Goal: Task Accomplishment & Management: Use online tool/utility

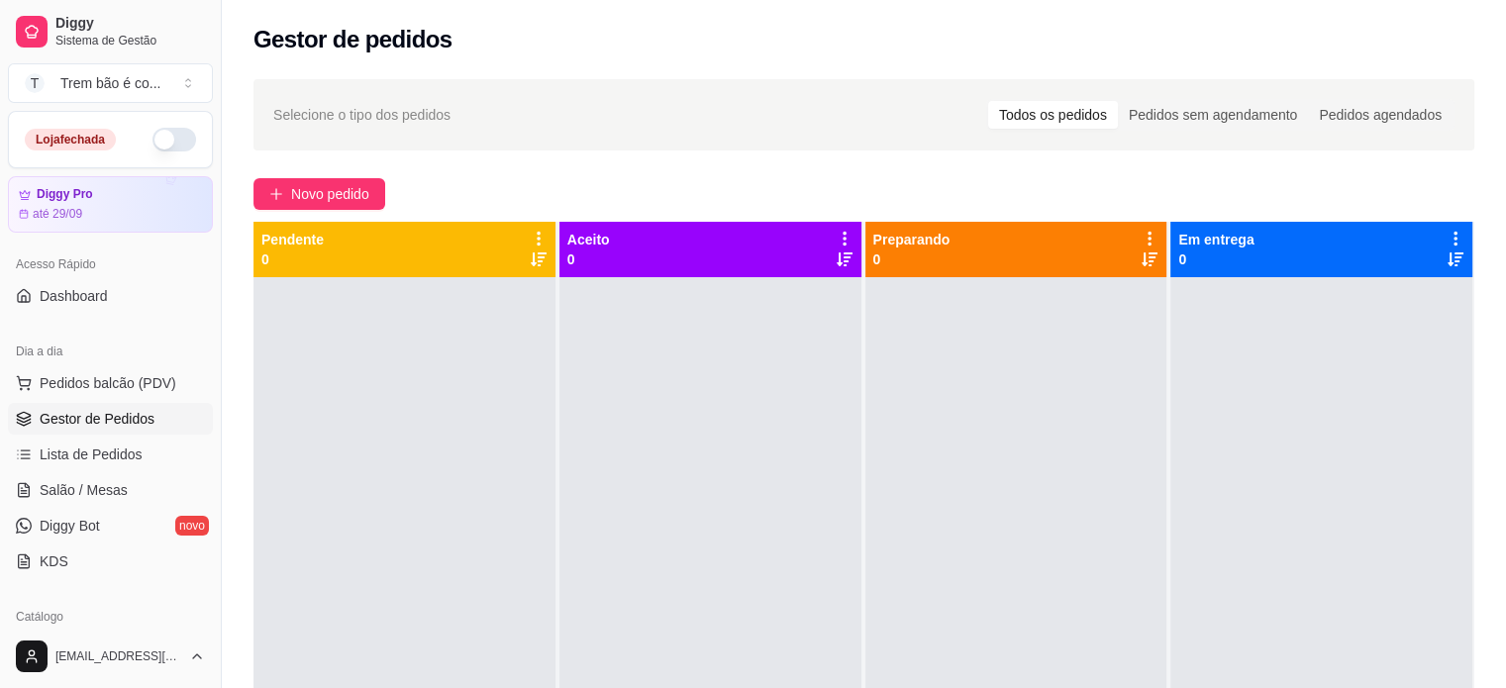
click at [594, 94] on div "Selecione o tipo dos pedidos Todos os pedidos Pedidos sem agendamento Pedidos a…" at bounding box center [863, 114] width 1221 height 71
click at [327, 183] on span "Novo pedido" at bounding box center [330, 194] width 78 height 22
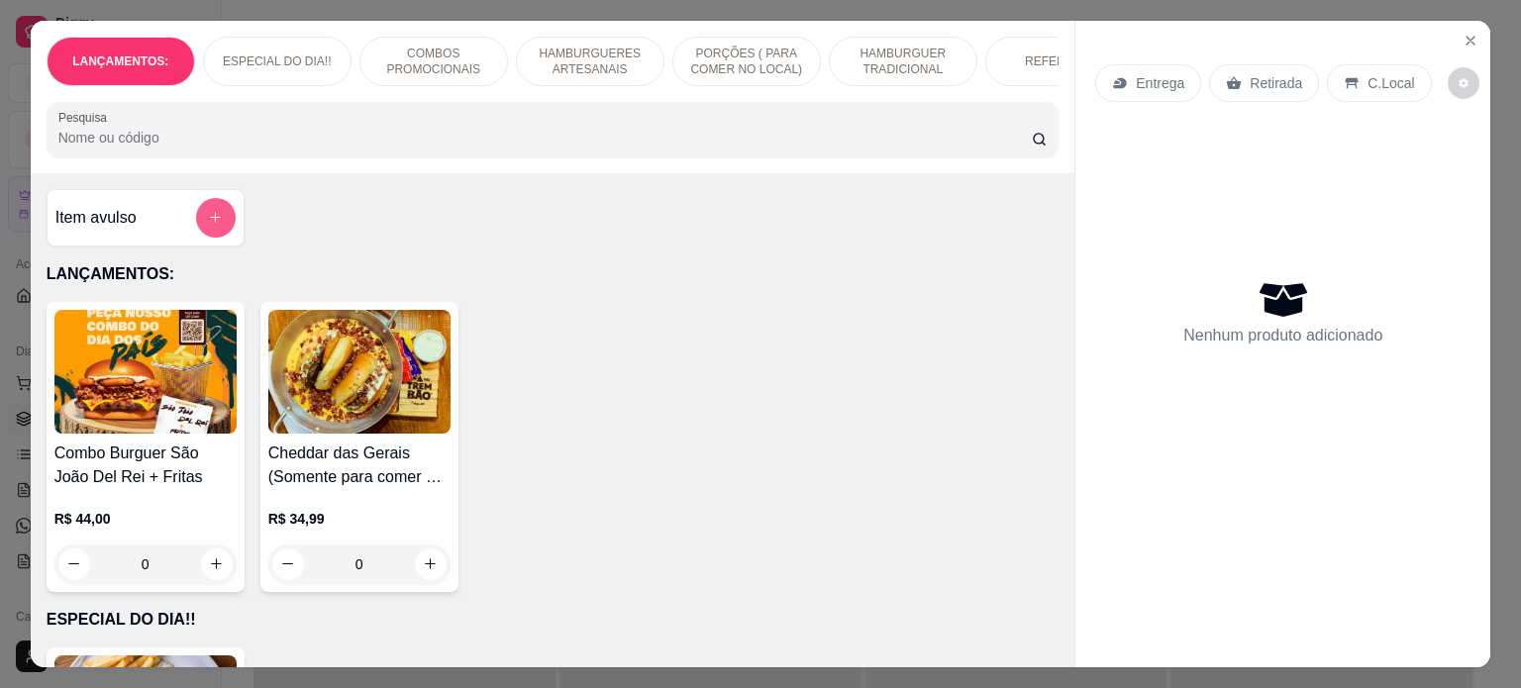
click at [217, 224] on button "add-separate-item" at bounding box center [216, 218] width 40 height 40
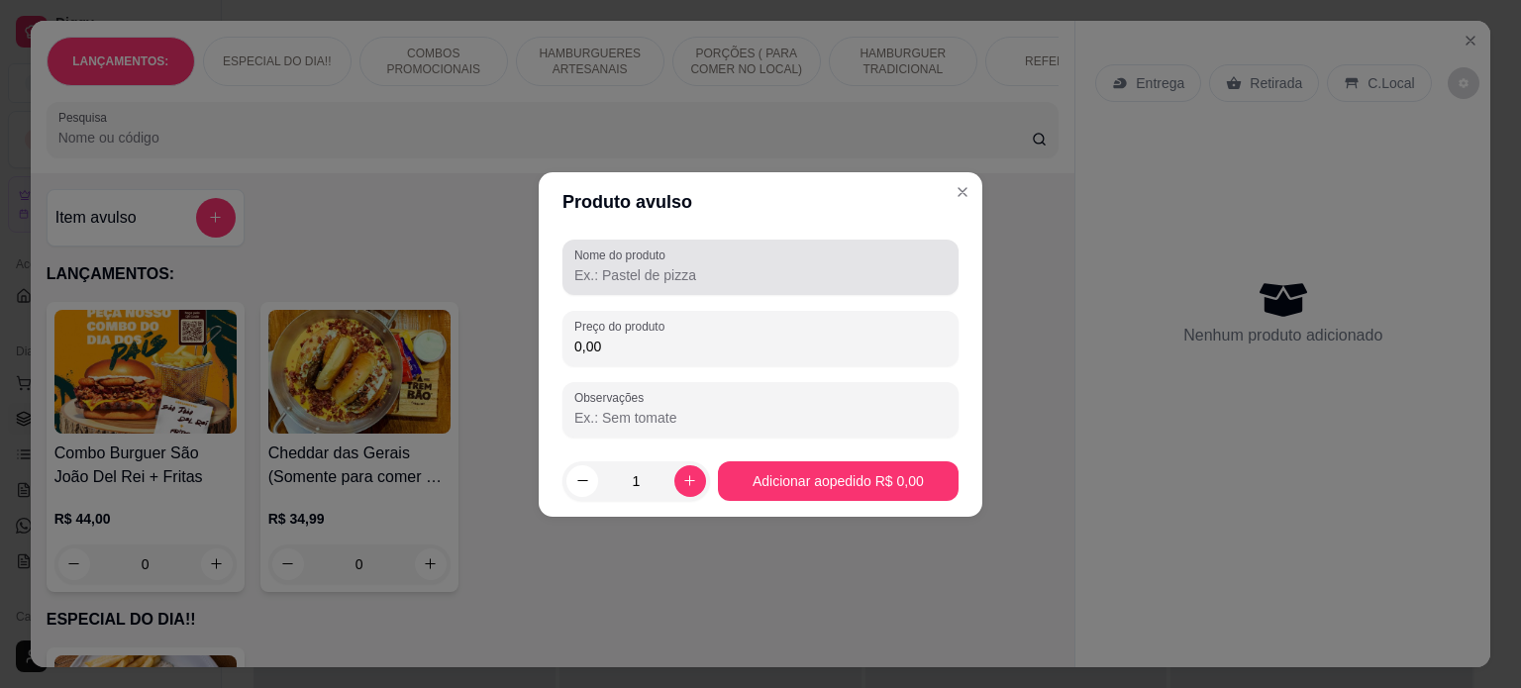
click at [622, 260] on label "Nome do produto" at bounding box center [623, 255] width 98 height 17
click at [622, 265] on input "Nome do produto" at bounding box center [760, 275] width 372 height 20
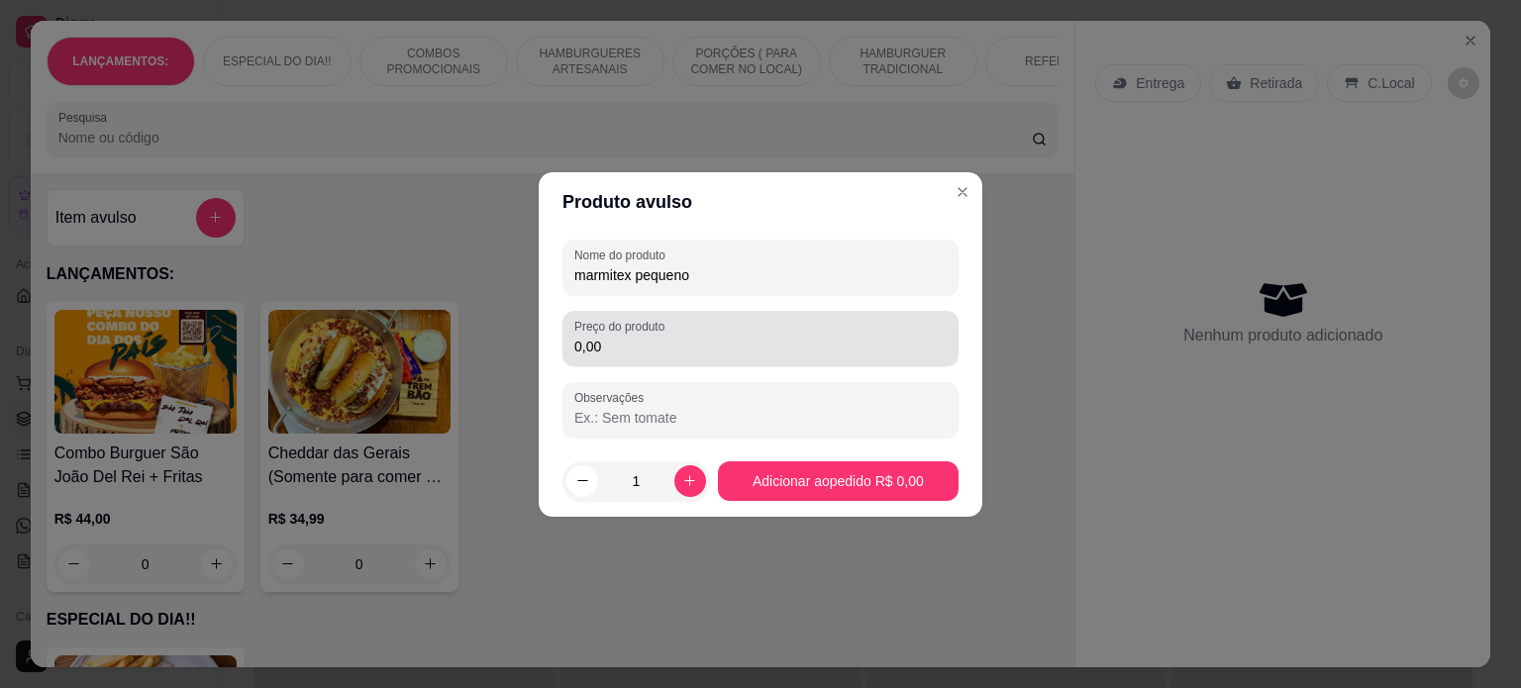
type input "marmitex pequeno"
click at [602, 351] on input "0,00" at bounding box center [760, 347] width 372 height 20
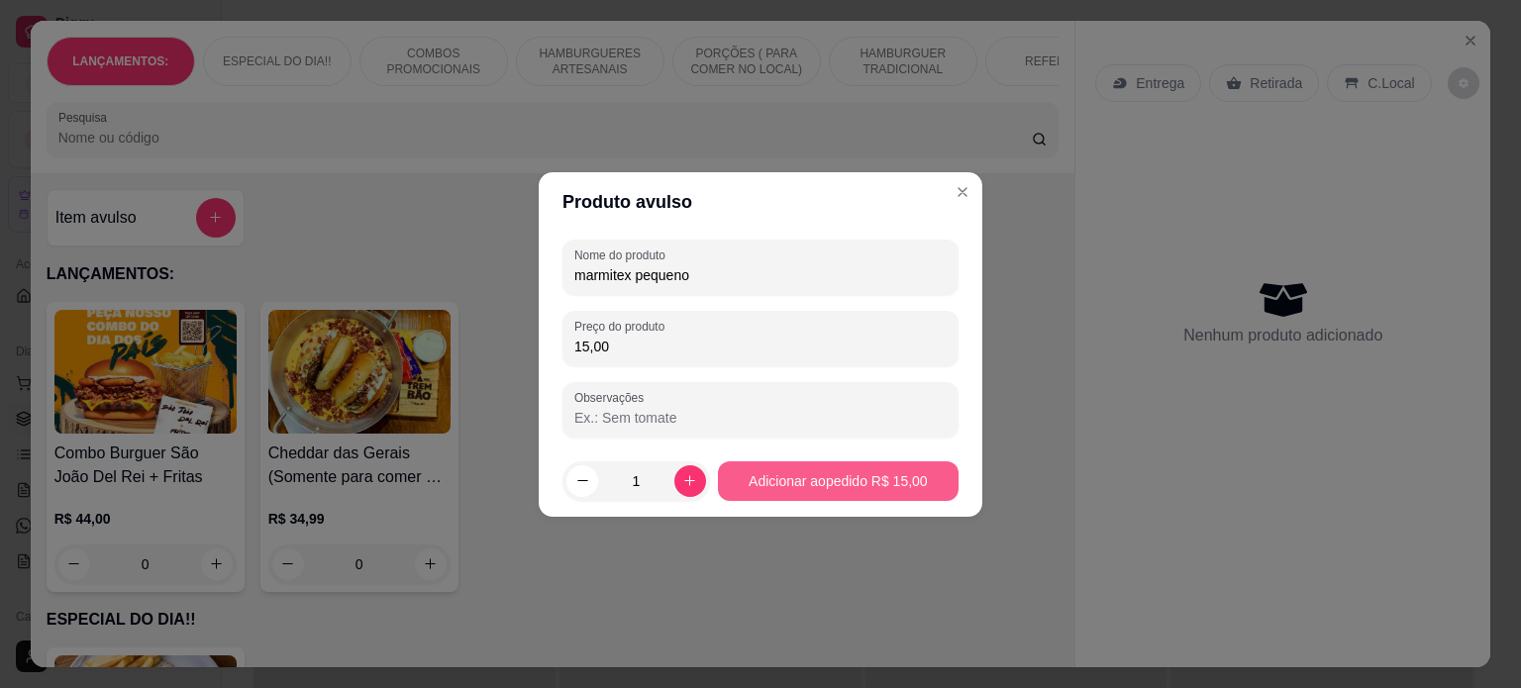
type input "15,00"
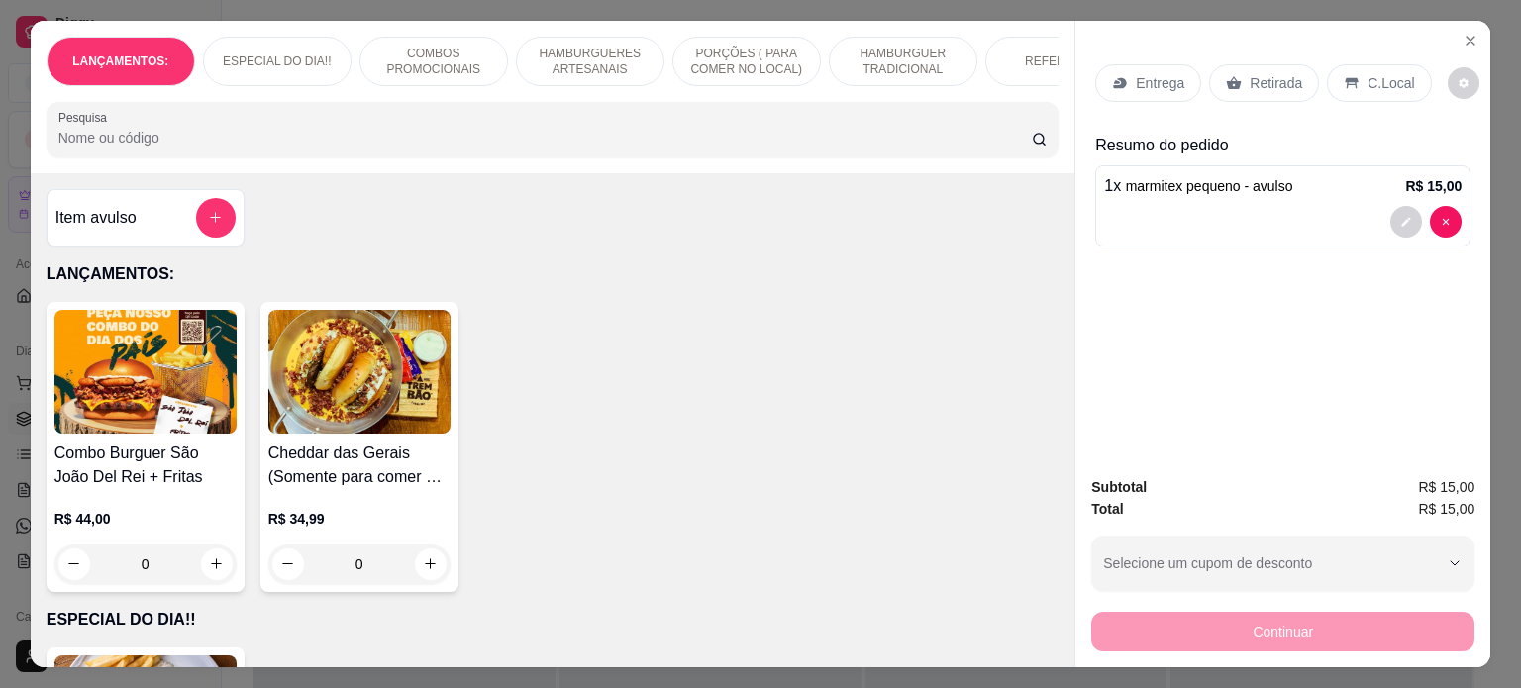
click at [1270, 73] on p "Retirada" at bounding box center [1275, 83] width 52 height 20
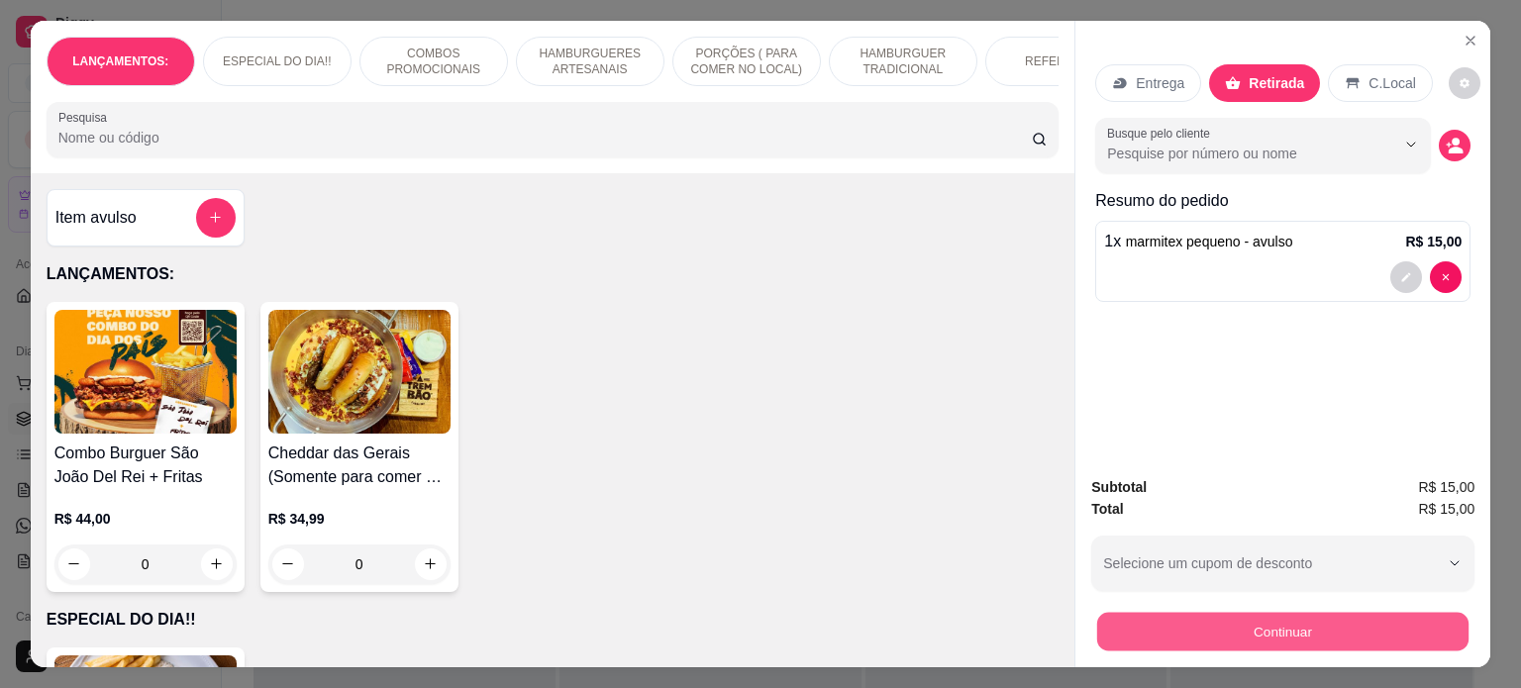
click at [1221, 613] on button "Continuar" at bounding box center [1282, 632] width 371 height 39
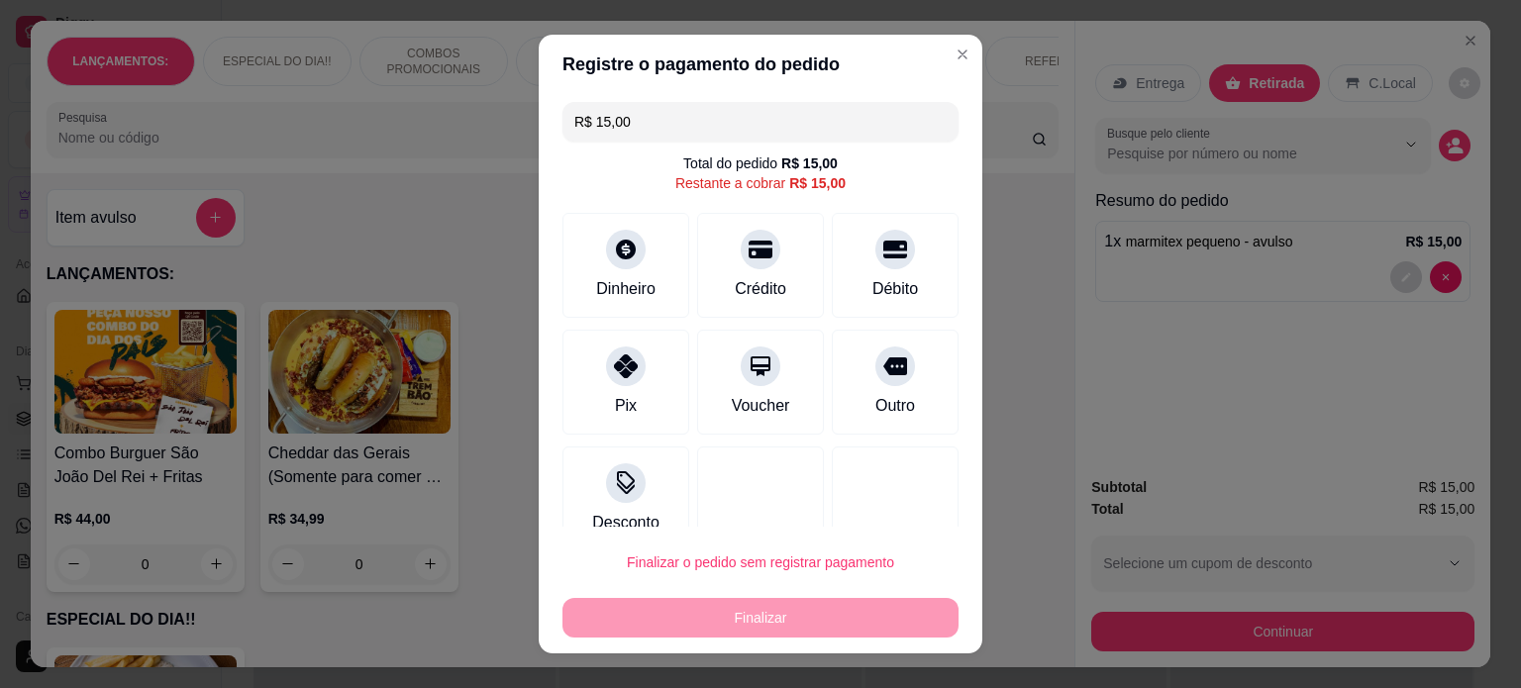
click at [867, 543] on div "Finalizar o pedido sem registrar pagamento Finalizar" at bounding box center [760, 590] width 396 height 95
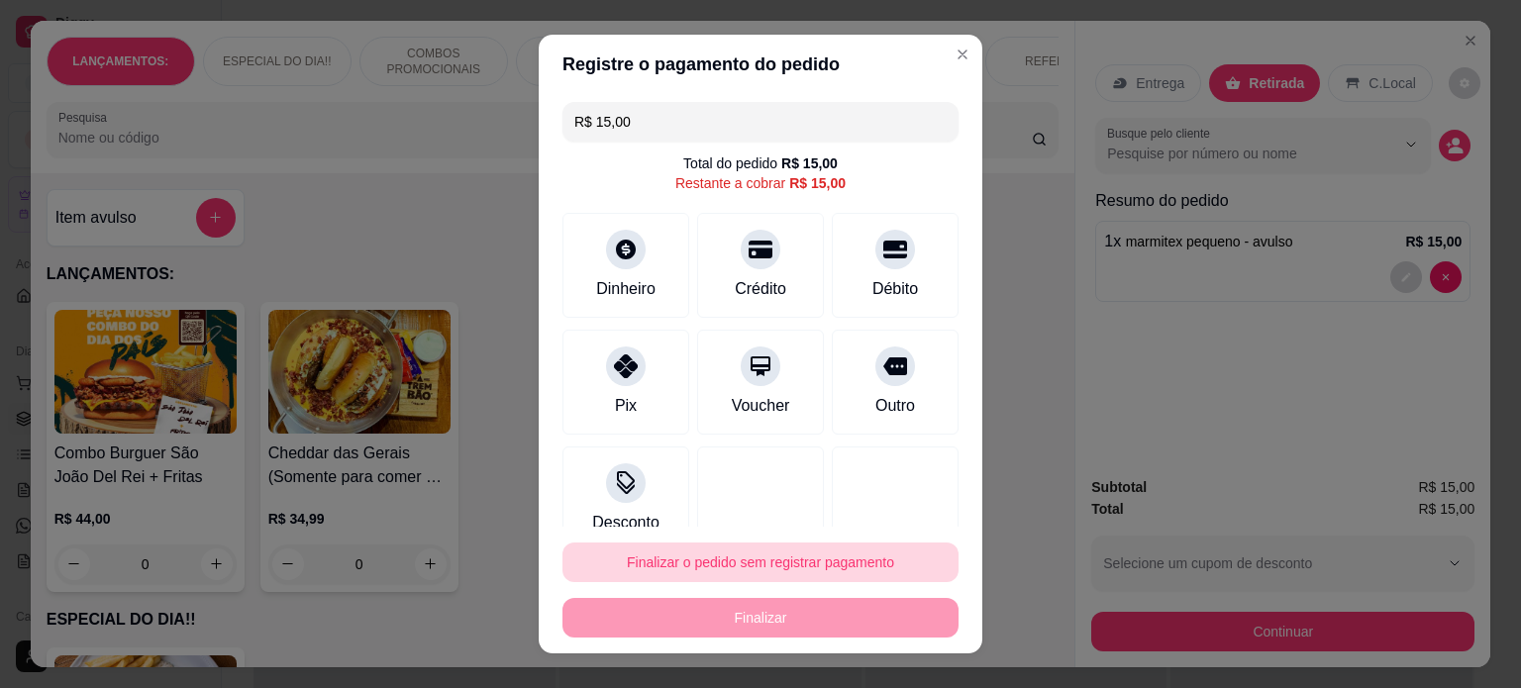
click at [849, 561] on button "Finalizar o pedido sem registrar pagamento" at bounding box center [760, 563] width 396 height 40
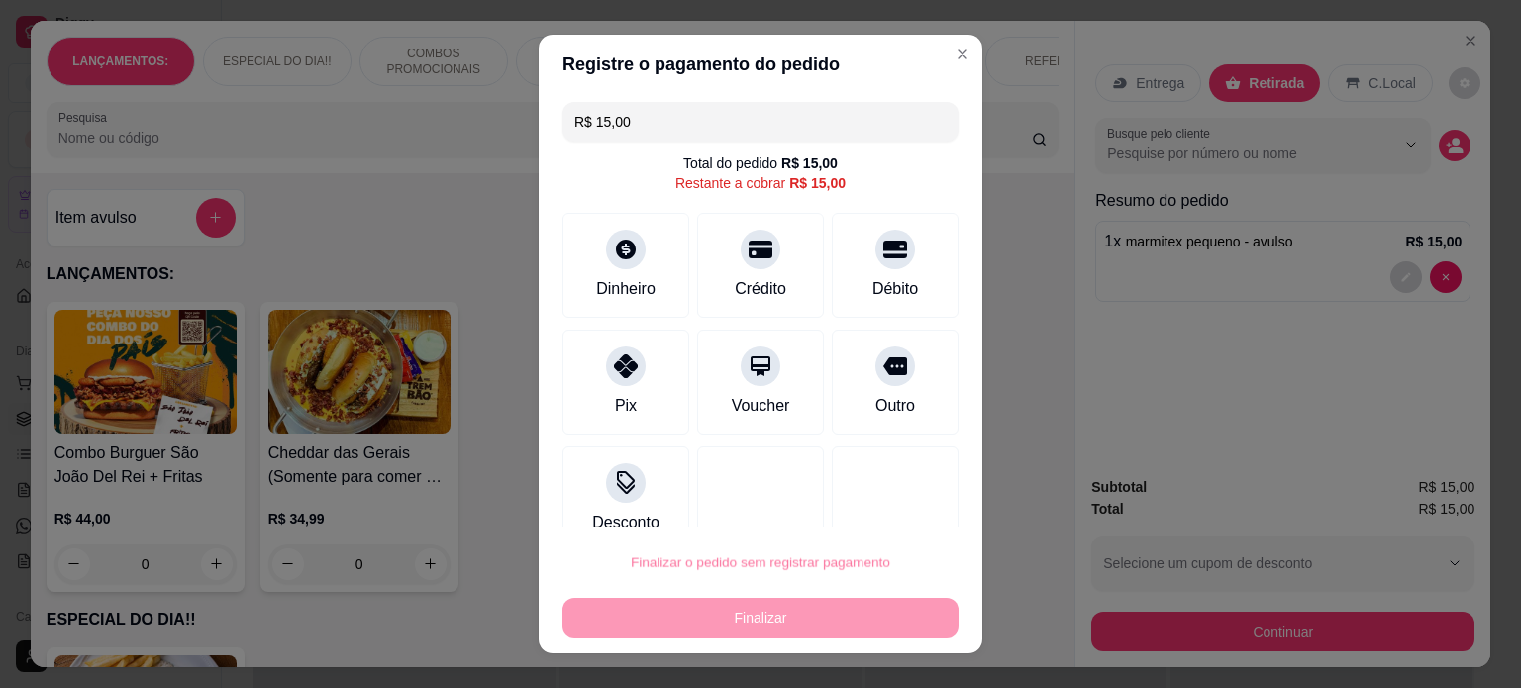
click at [892, 510] on button "Confirmar" at bounding box center [876, 506] width 73 height 31
type input "R$ 0,00"
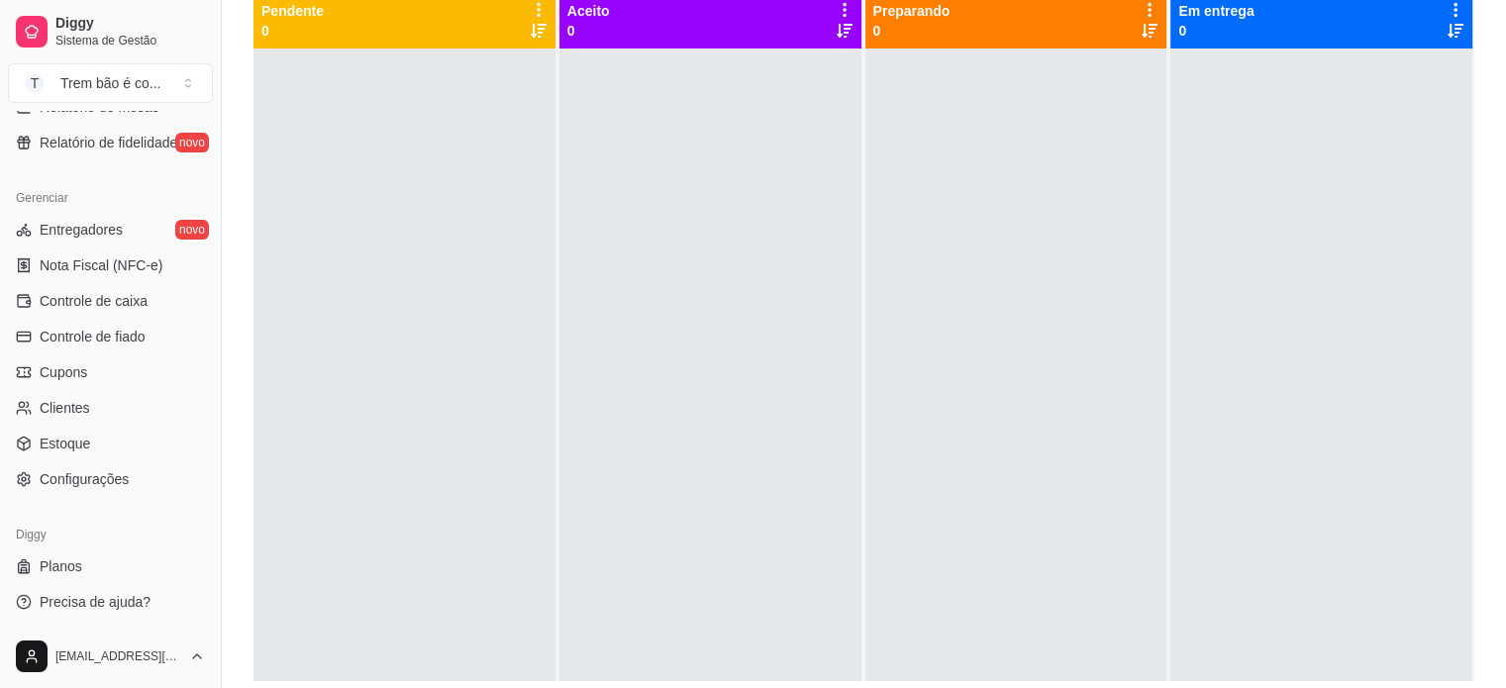
scroll to position [230, 0]
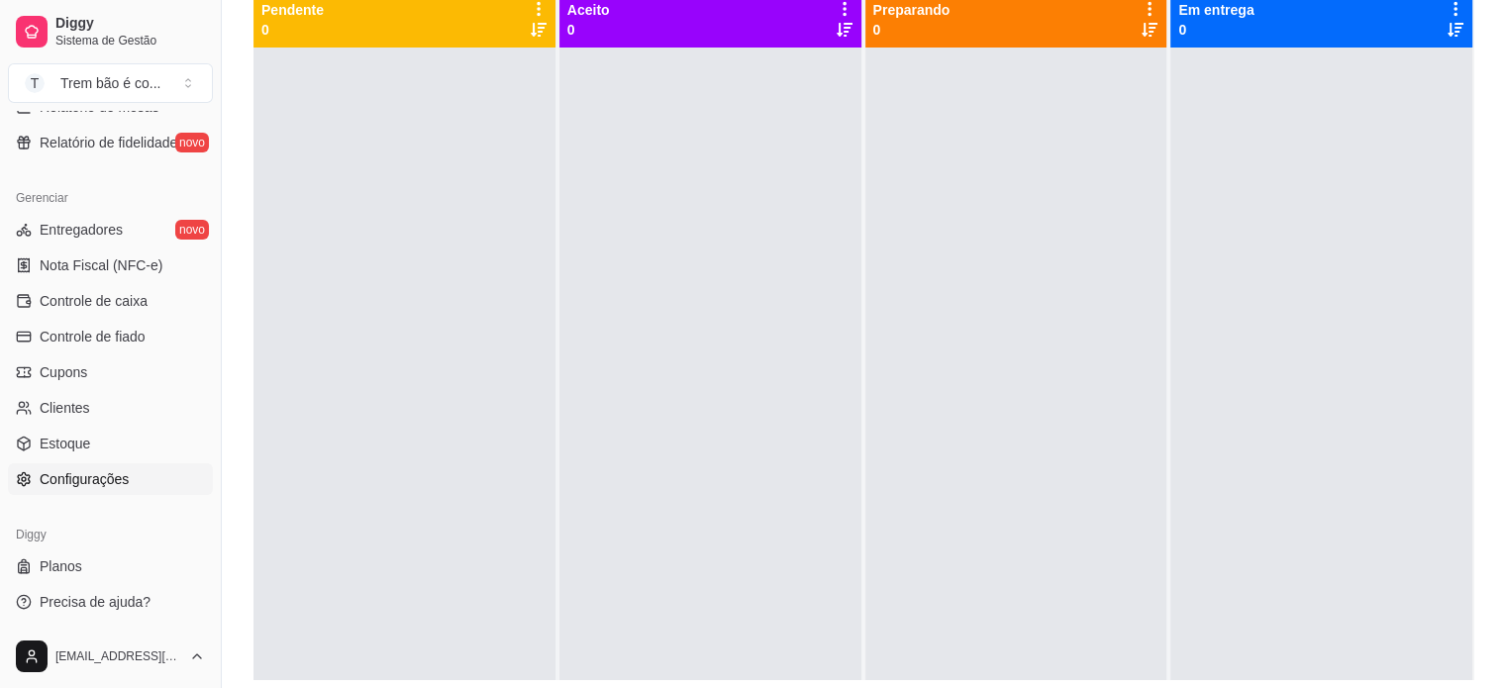
click at [111, 489] on link "Configurações" at bounding box center [110, 479] width 205 height 32
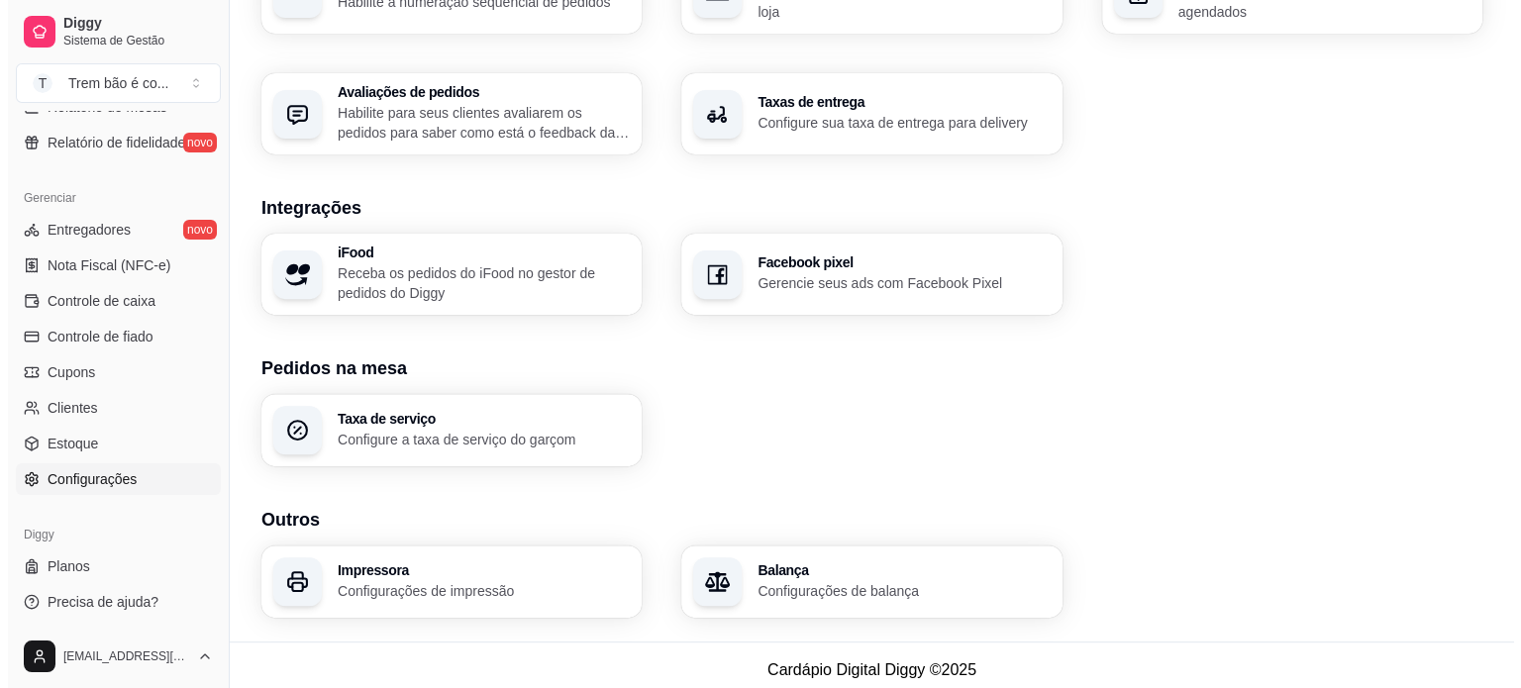
scroll to position [698, 0]
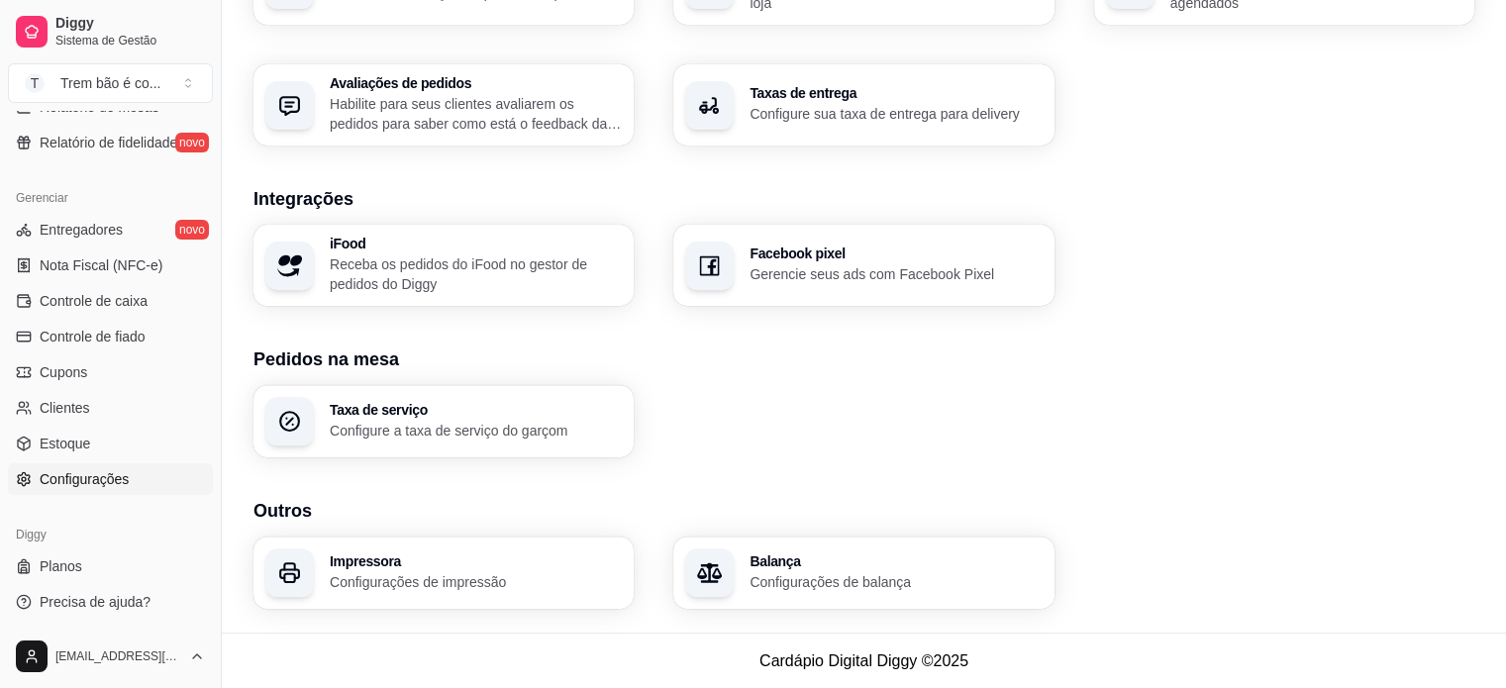
click at [513, 582] on p "Configurações de impressão" at bounding box center [476, 582] width 292 height 20
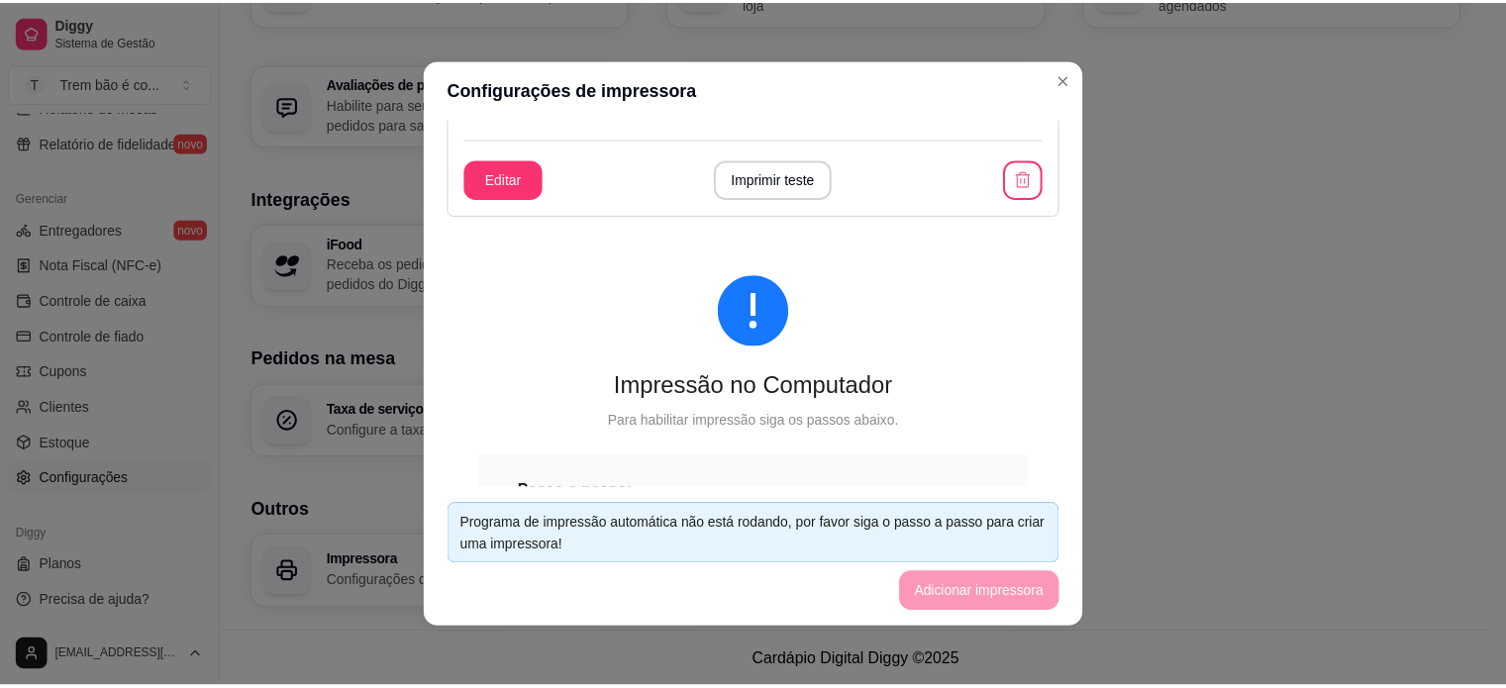
scroll to position [112, 0]
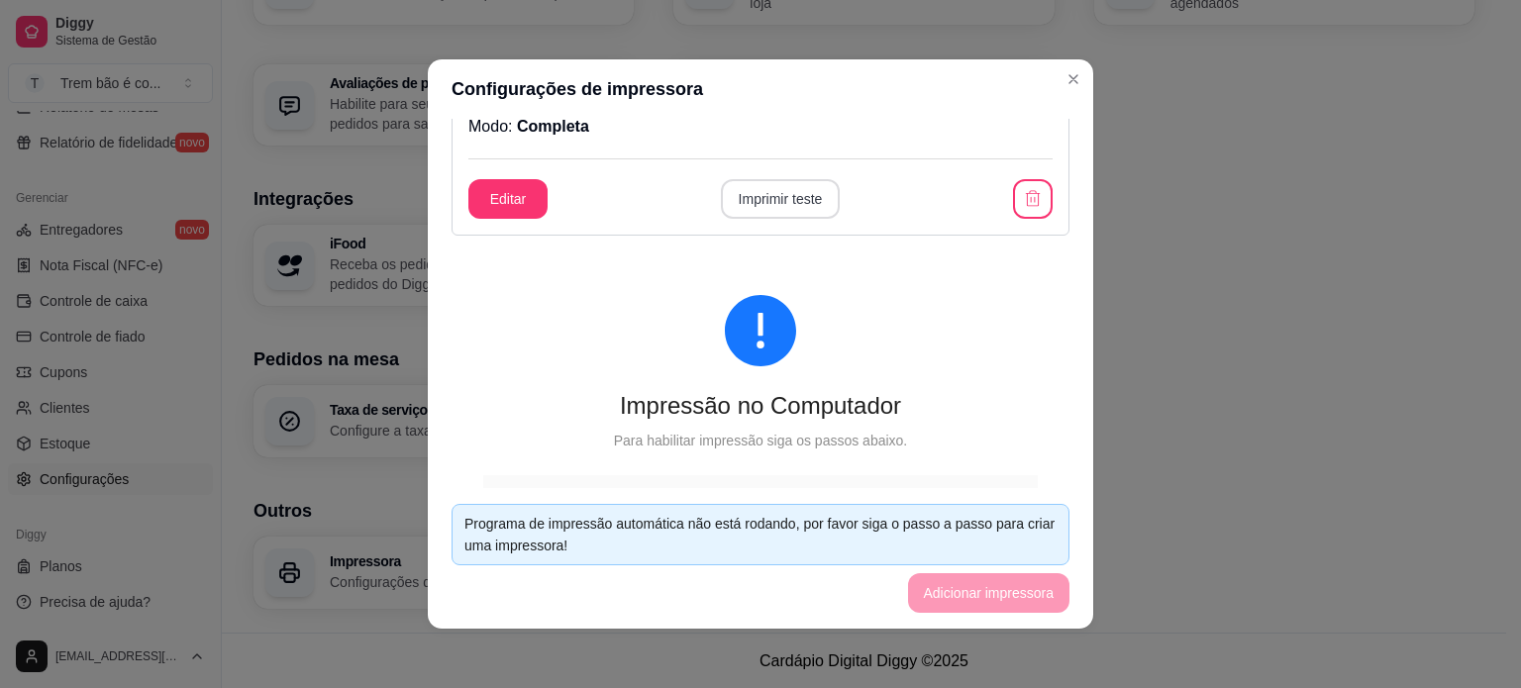
click at [749, 216] on button "Imprimir teste" at bounding box center [781, 199] width 120 height 40
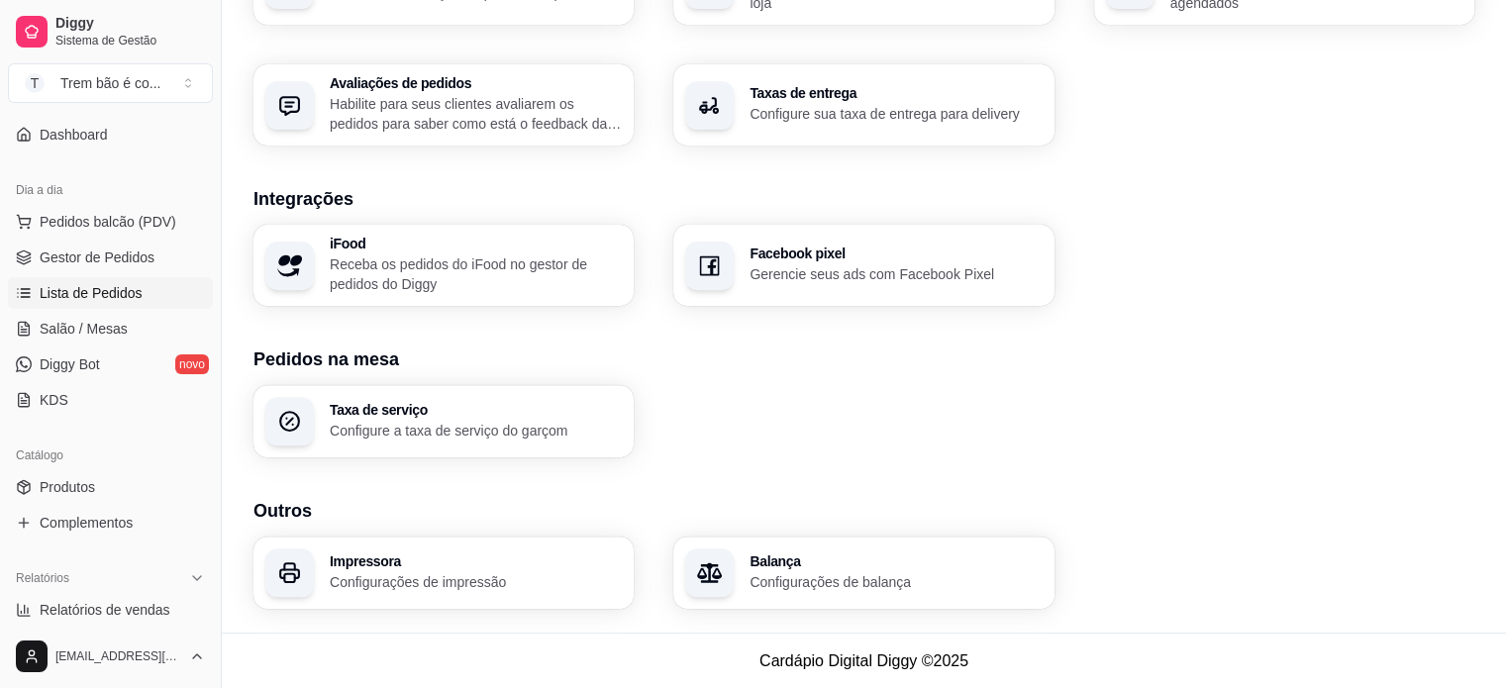
scroll to position [149, 0]
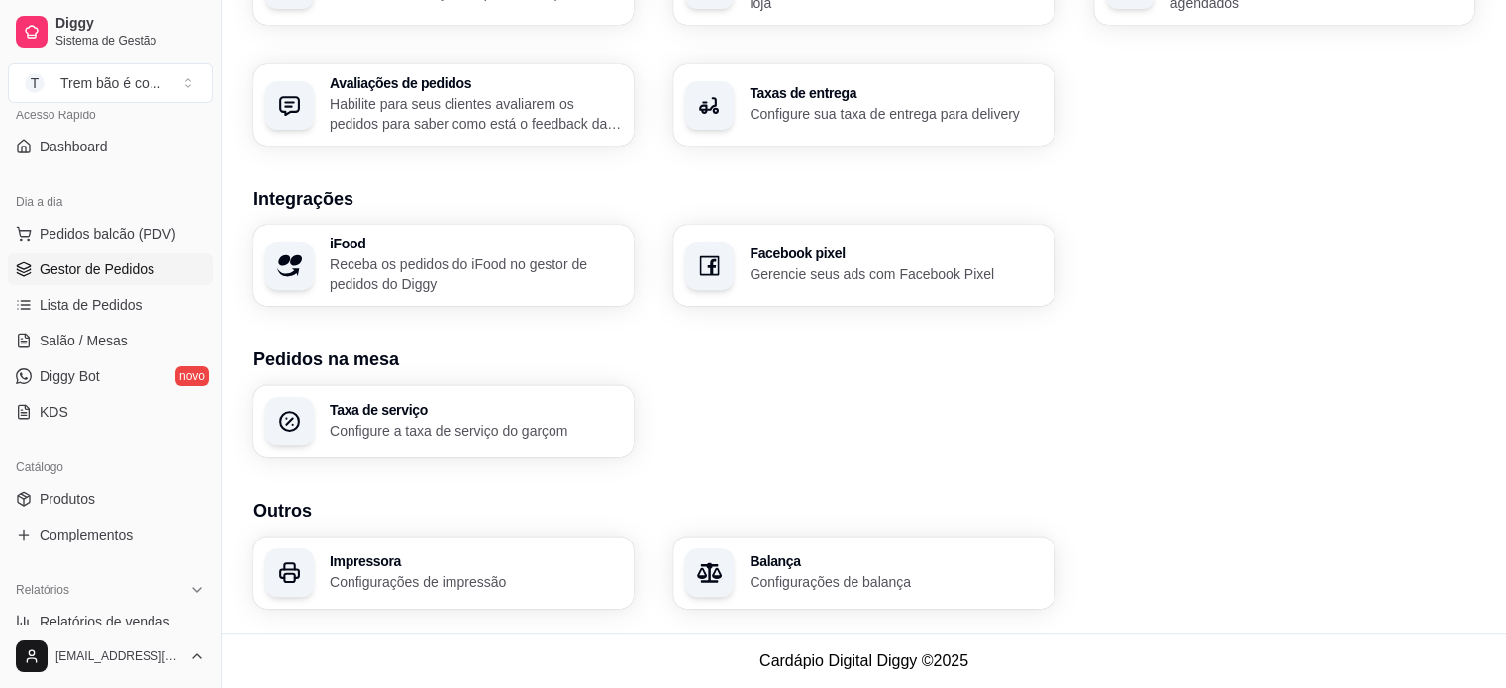
click at [107, 267] on span "Gestor de Pedidos" at bounding box center [97, 269] width 115 height 20
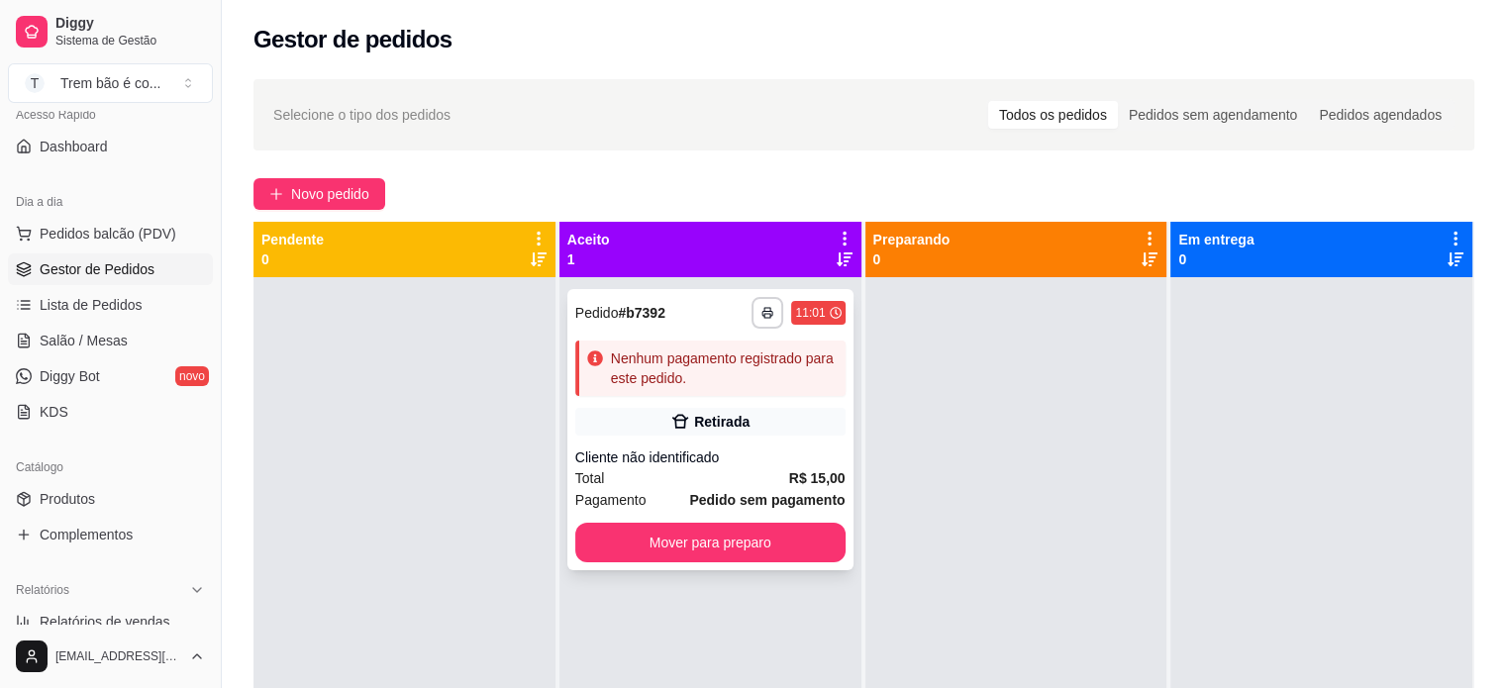
click at [682, 451] on div "Cliente não identificado" at bounding box center [710, 457] width 270 height 20
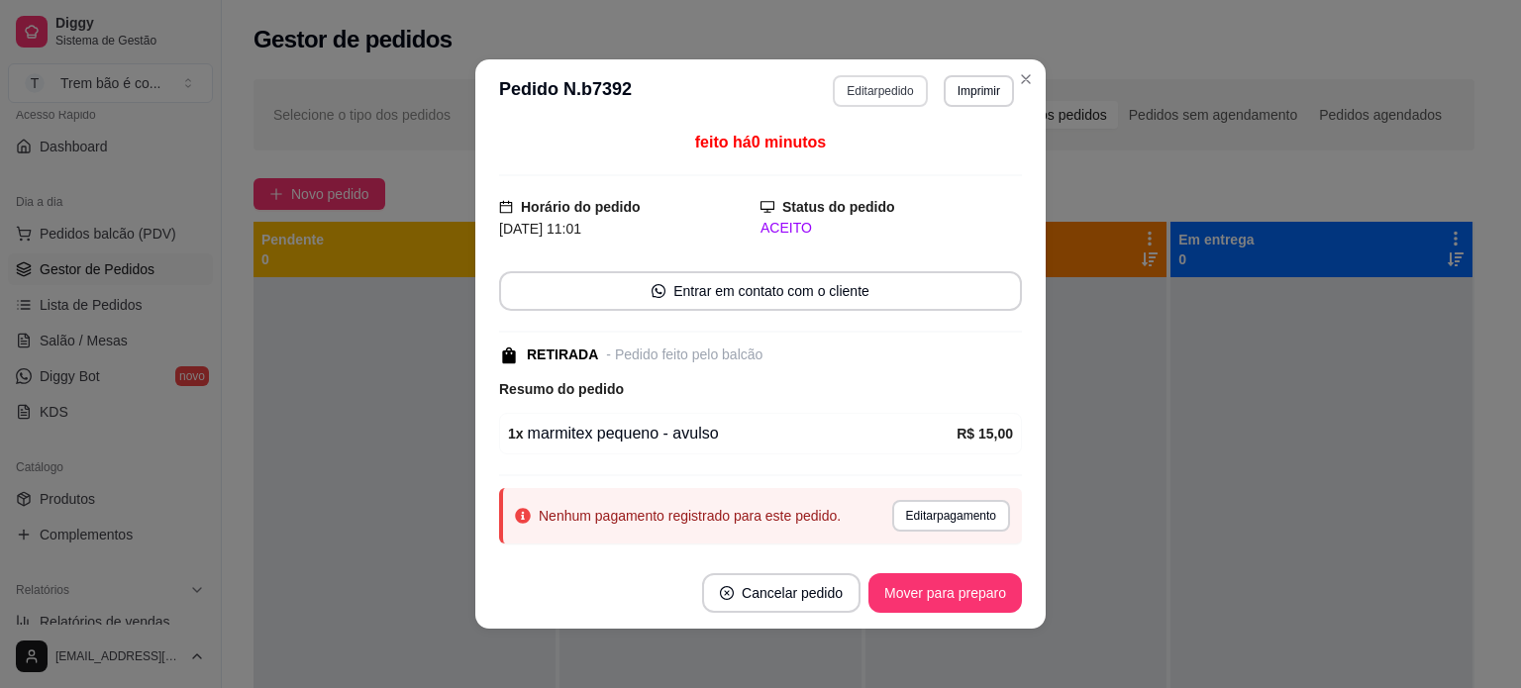
click at [863, 96] on button "Editar pedido" at bounding box center [880, 91] width 94 height 32
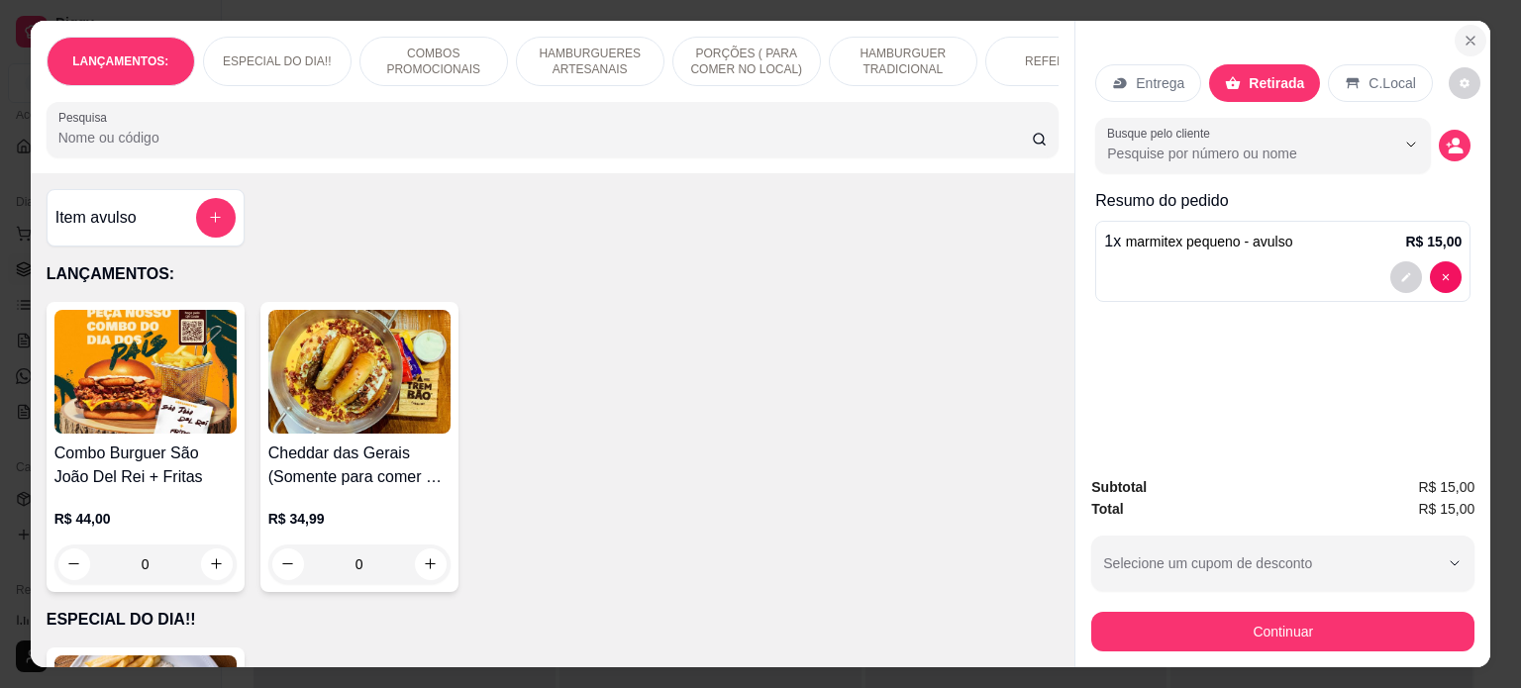
click at [1461, 25] on button "Close" at bounding box center [1470, 41] width 32 height 32
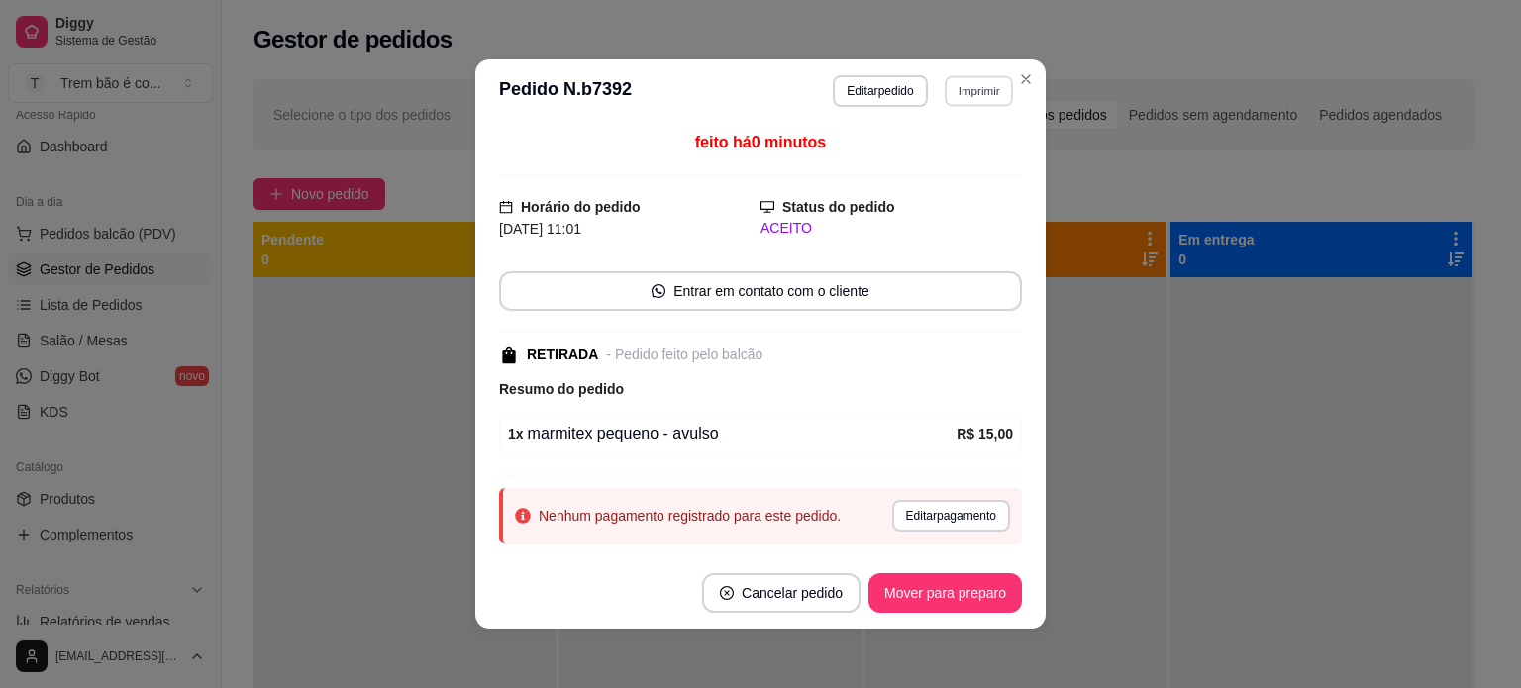
click at [954, 79] on button "Imprimir" at bounding box center [978, 90] width 68 height 31
click at [970, 163] on button "IMPRESSORA" at bounding box center [937, 161] width 144 height 32
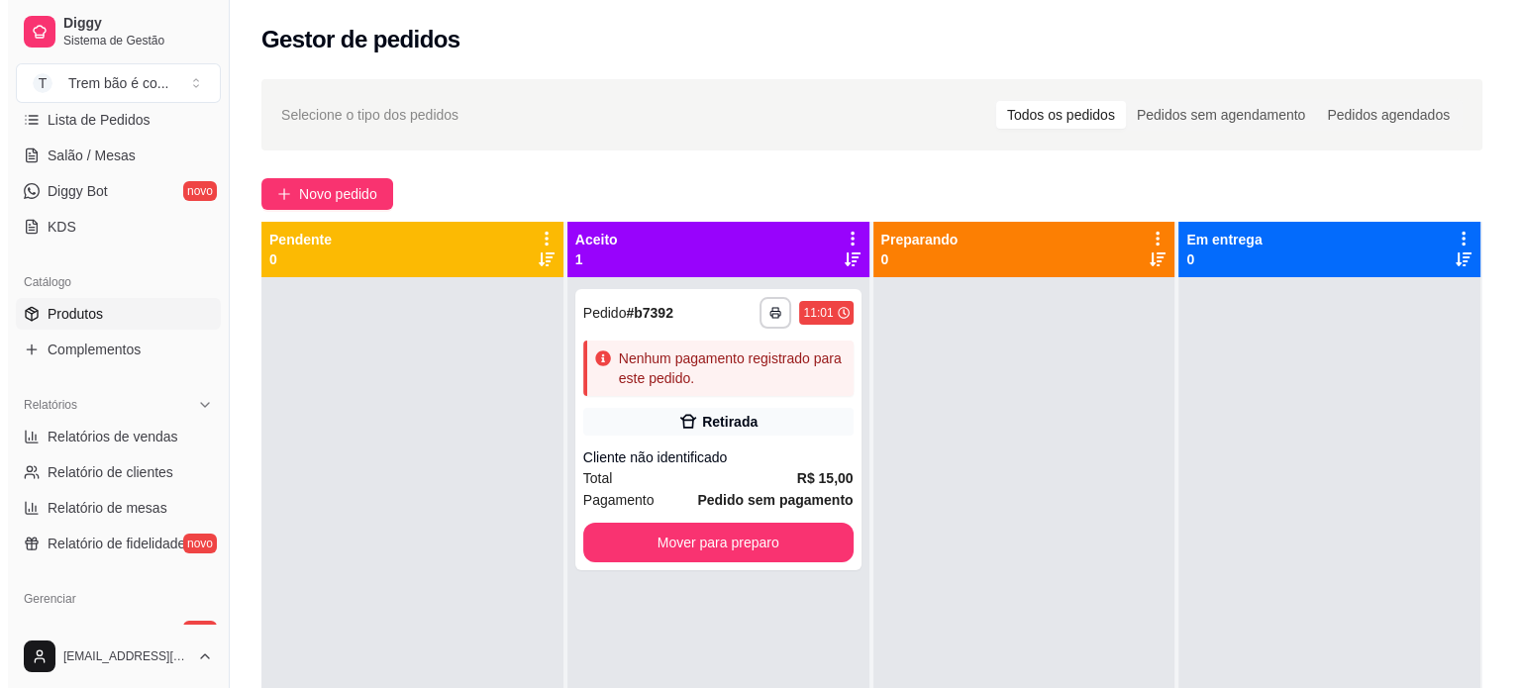
scroll to position [336, 0]
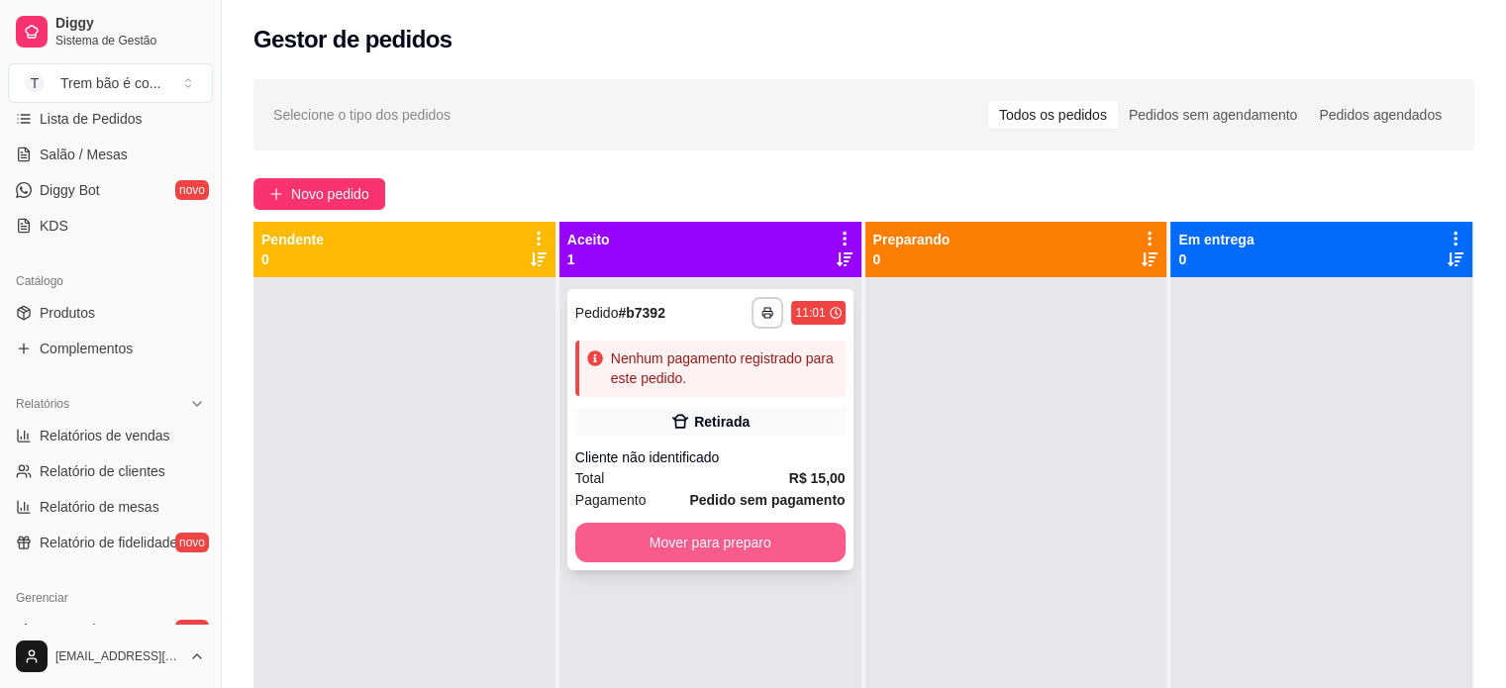
click at [735, 538] on button "Mover para preparo" at bounding box center [710, 543] width 270 height 40
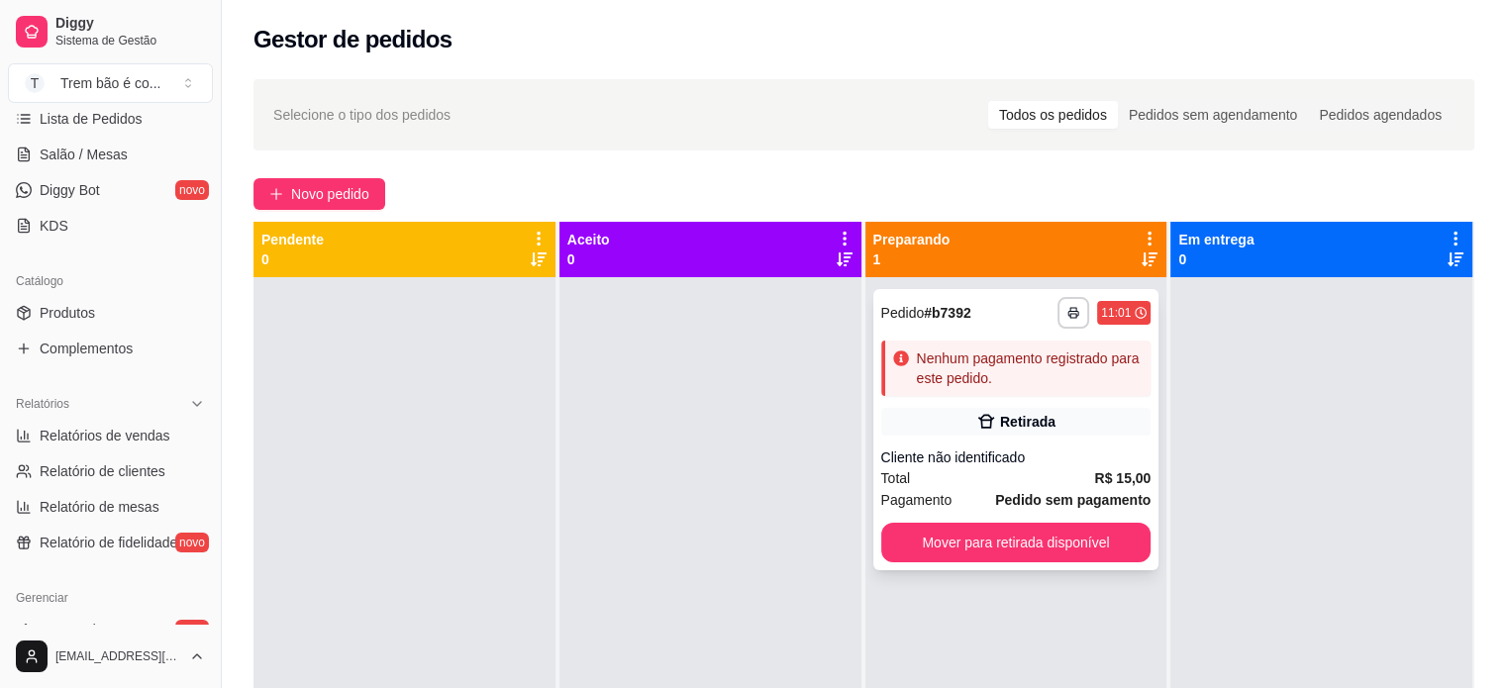
click at [976, 423] on icon at bounding box center [986, 422] width 20 height 20
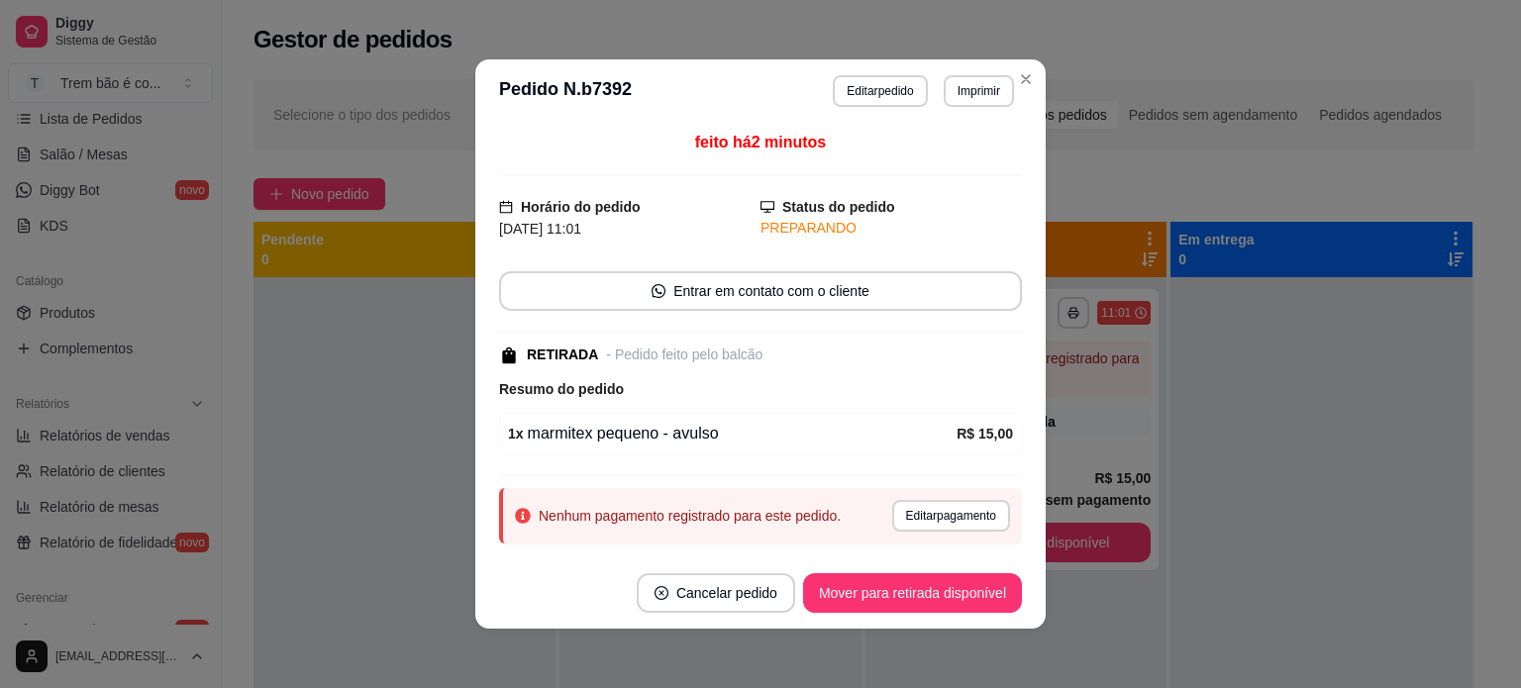
click at [737, 579] on button "Cancelar pedido" at bounding box center [716, 593] width 158 height 40
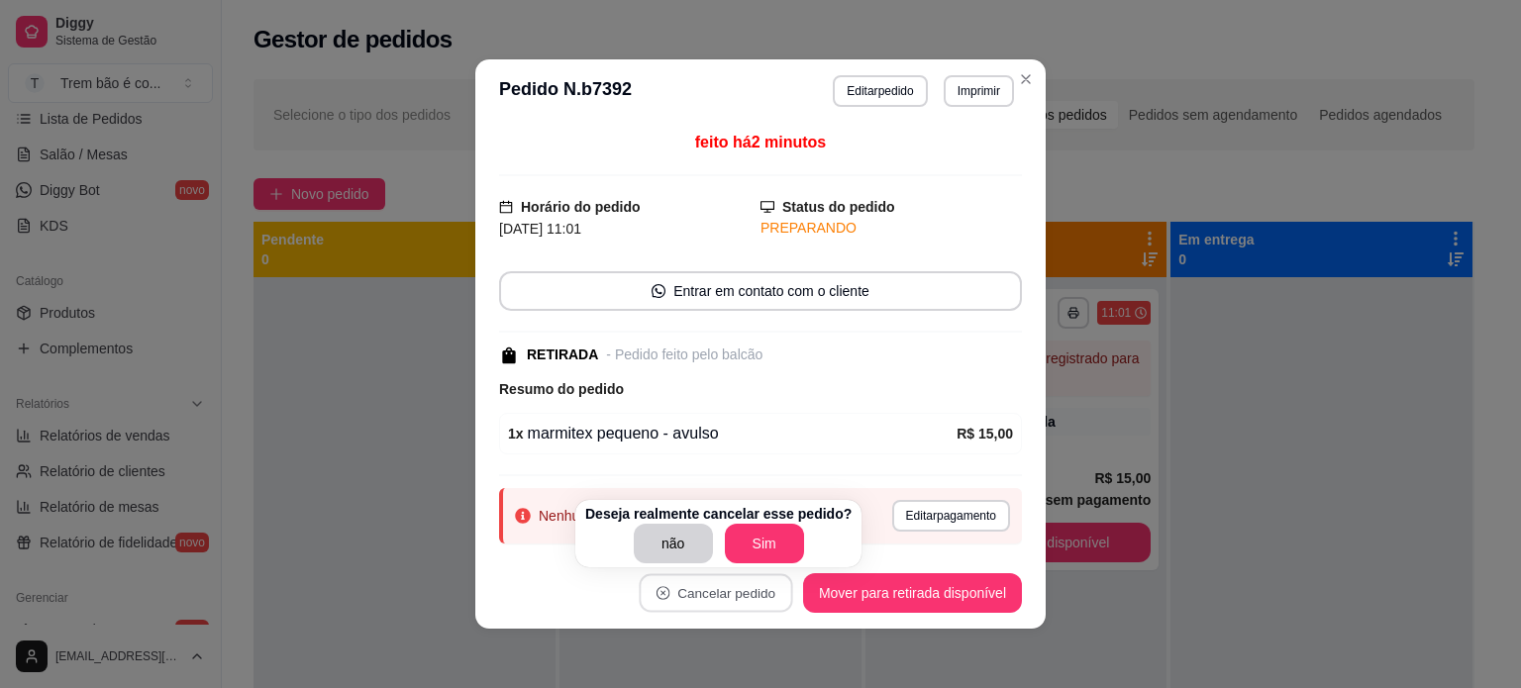
click at [765, 534] on button "Sim" at bounding box center [764, 544] width 79 height 40
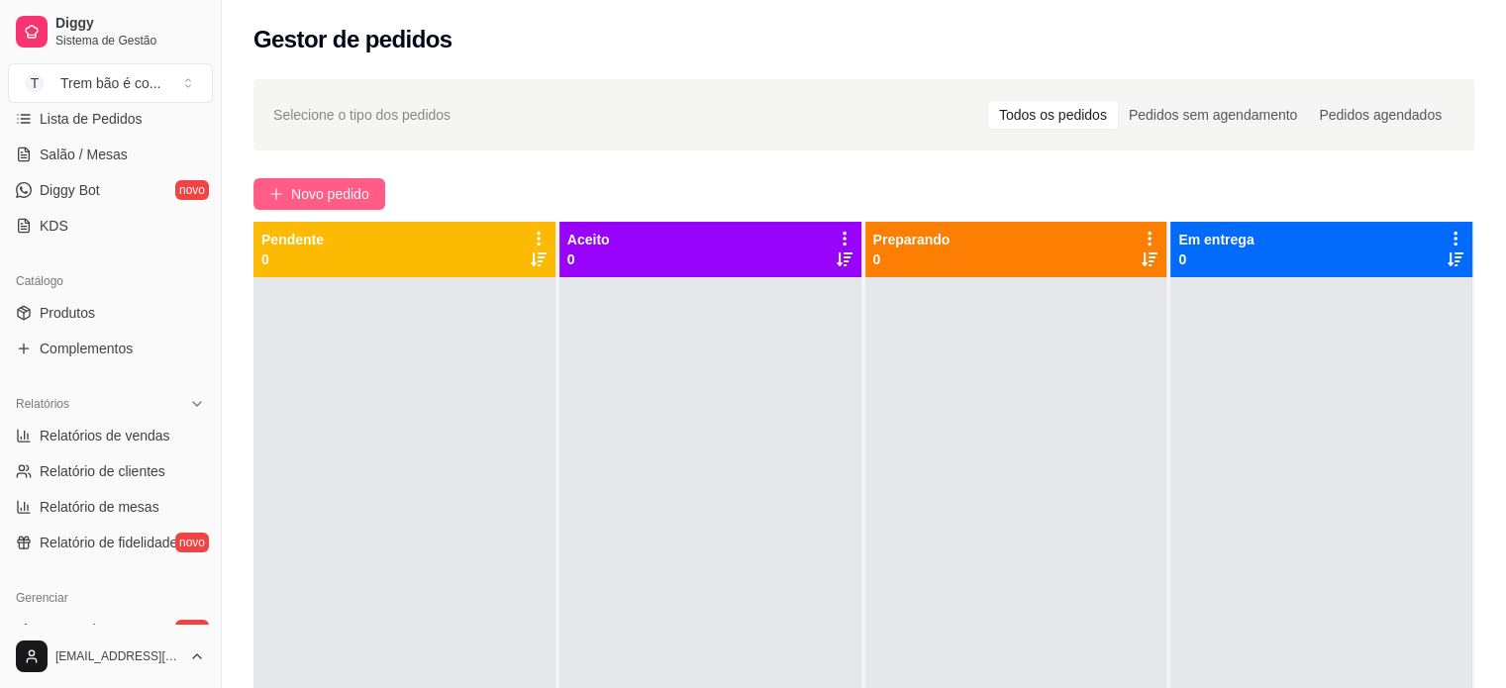
click at [302, 196] on span "Novo pedido" at bounding box center [330, 194] width 78 height 22
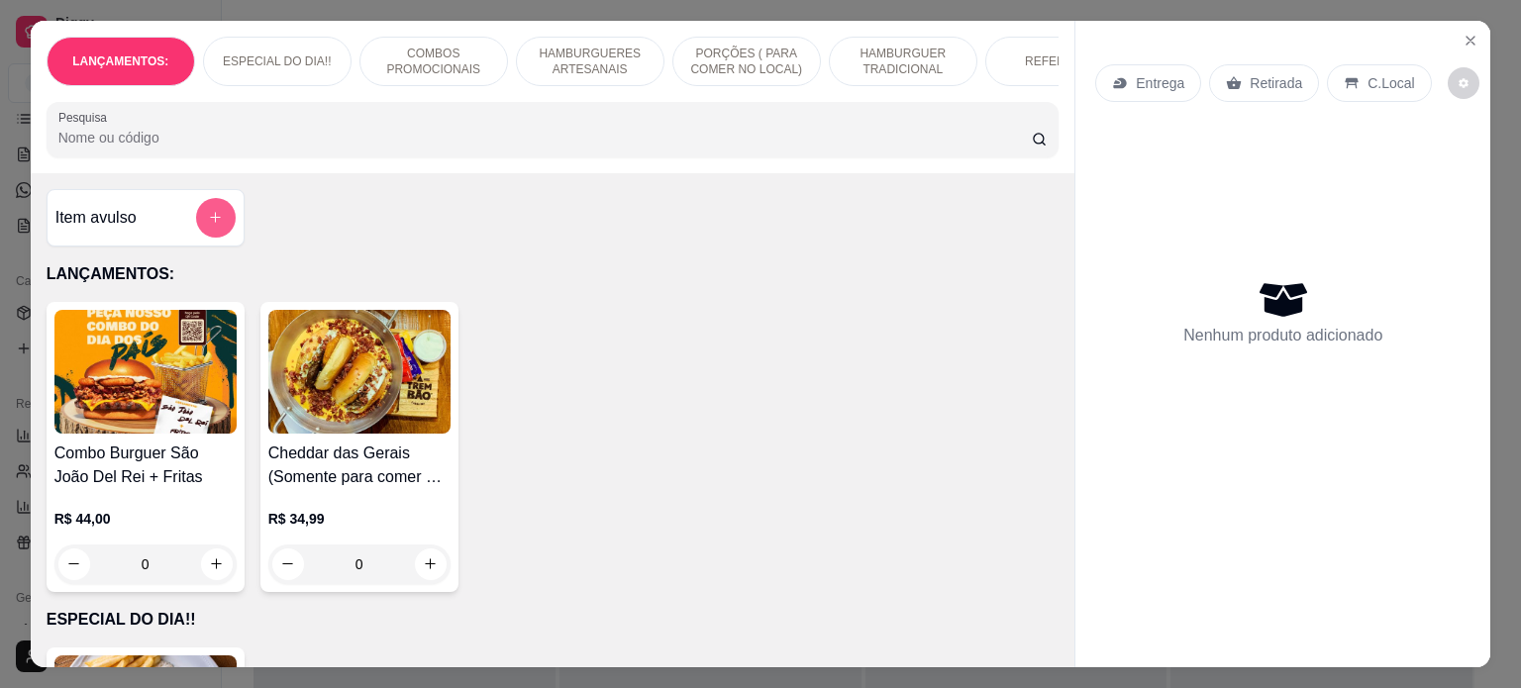
click at [208, 225] on icon "add-separate-item" at bounding box center [215, 217] width 15 height 15
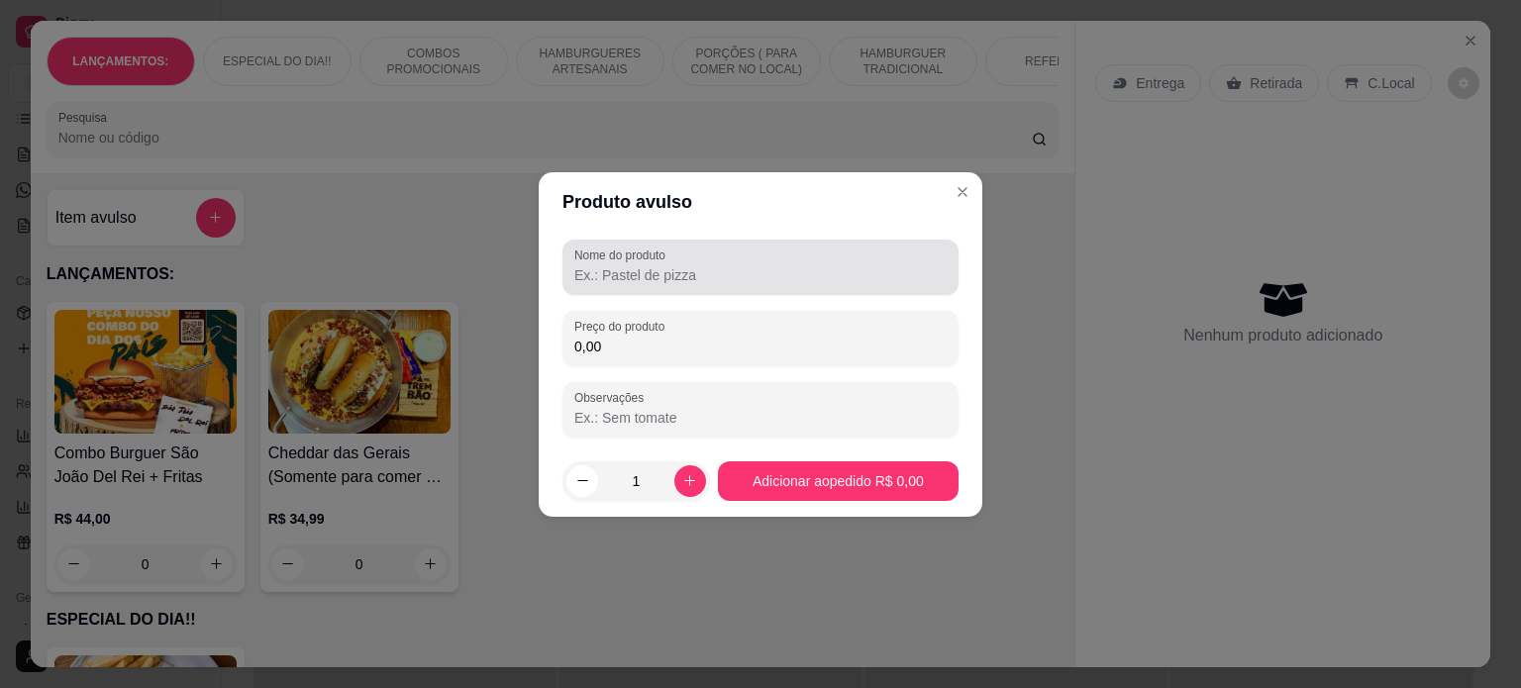
click at [590, 270] on input "Nome do produto" at bounding box center [760, 275] width 372 height 20
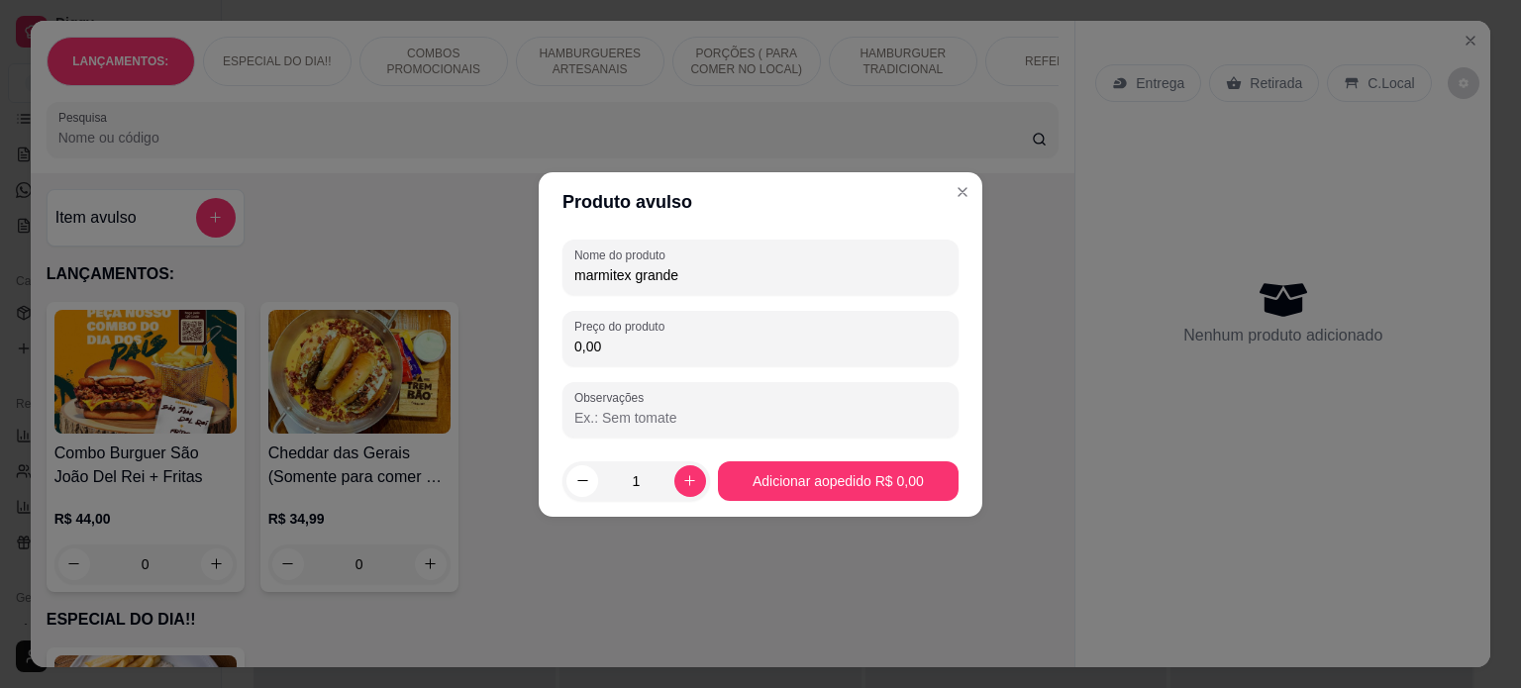
type input "marmitex grande"
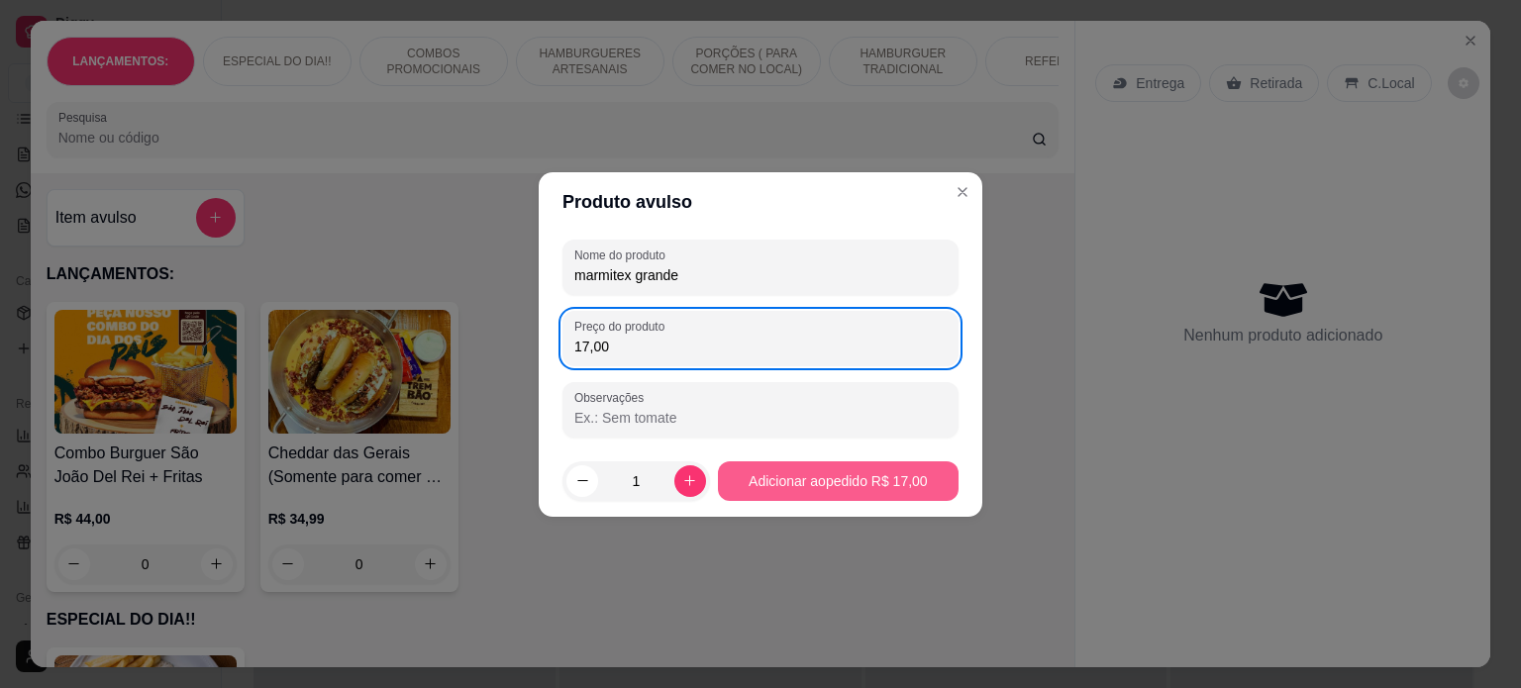
type input "17,00"
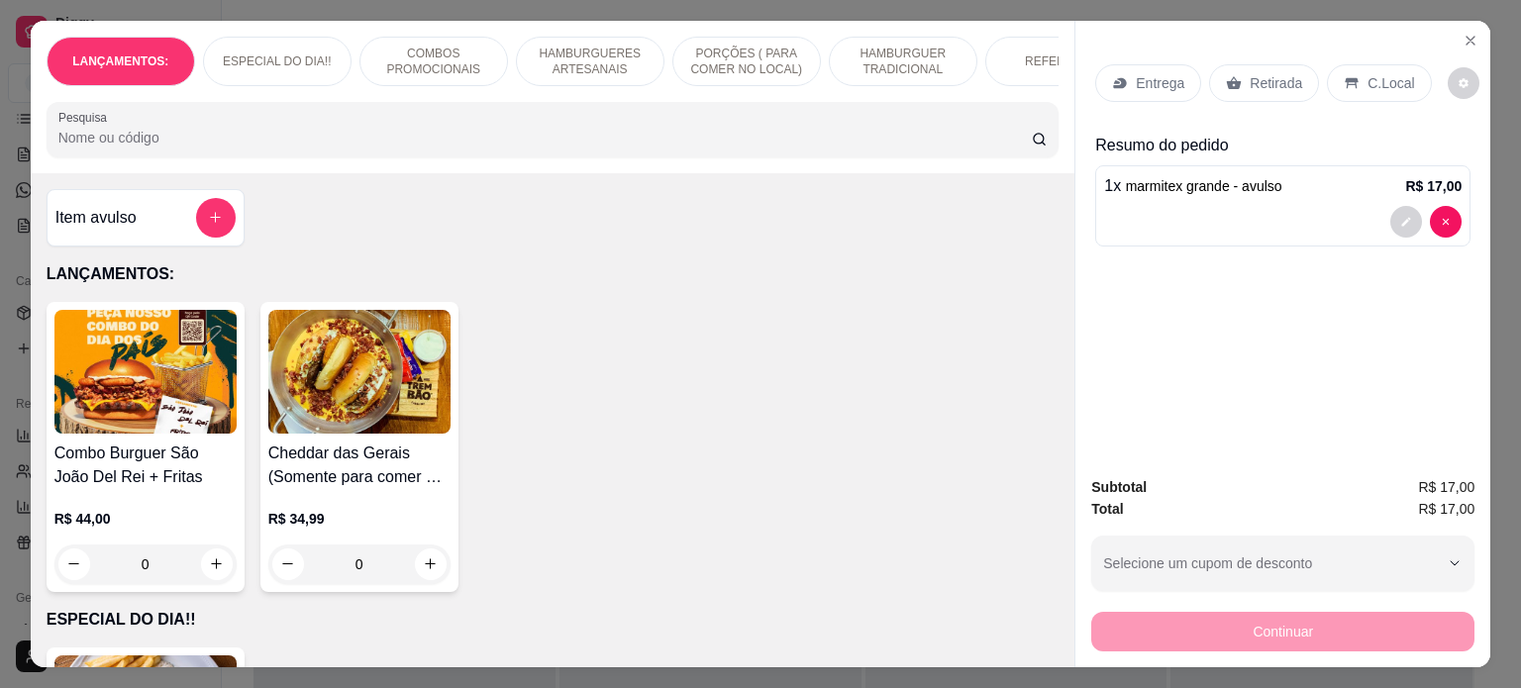
click at [1293, 86] on div "Retirada" at bounding box center [1264, 83] width 110 height 38
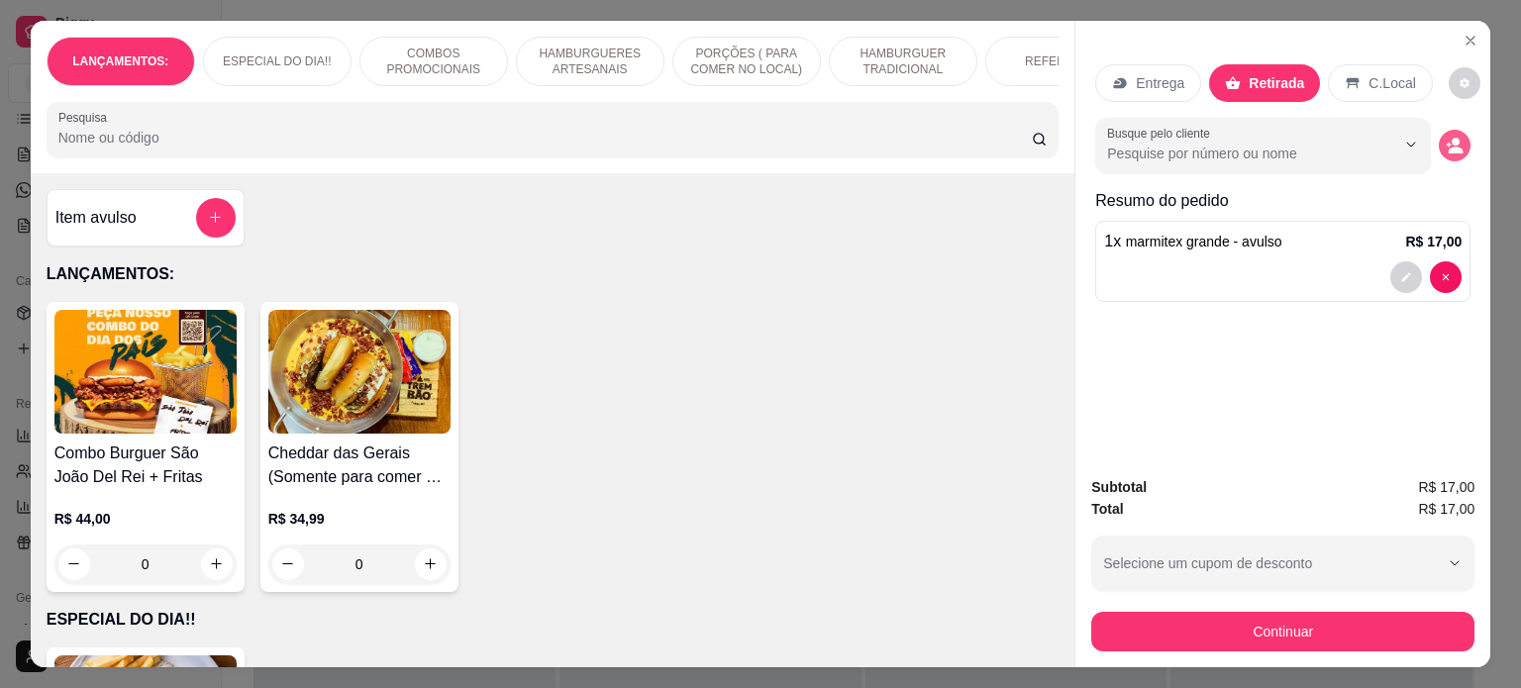
click at [1454, 139] on icon "decrease-product-quantity" at bounding box center [1454, 146] width 18 height 18
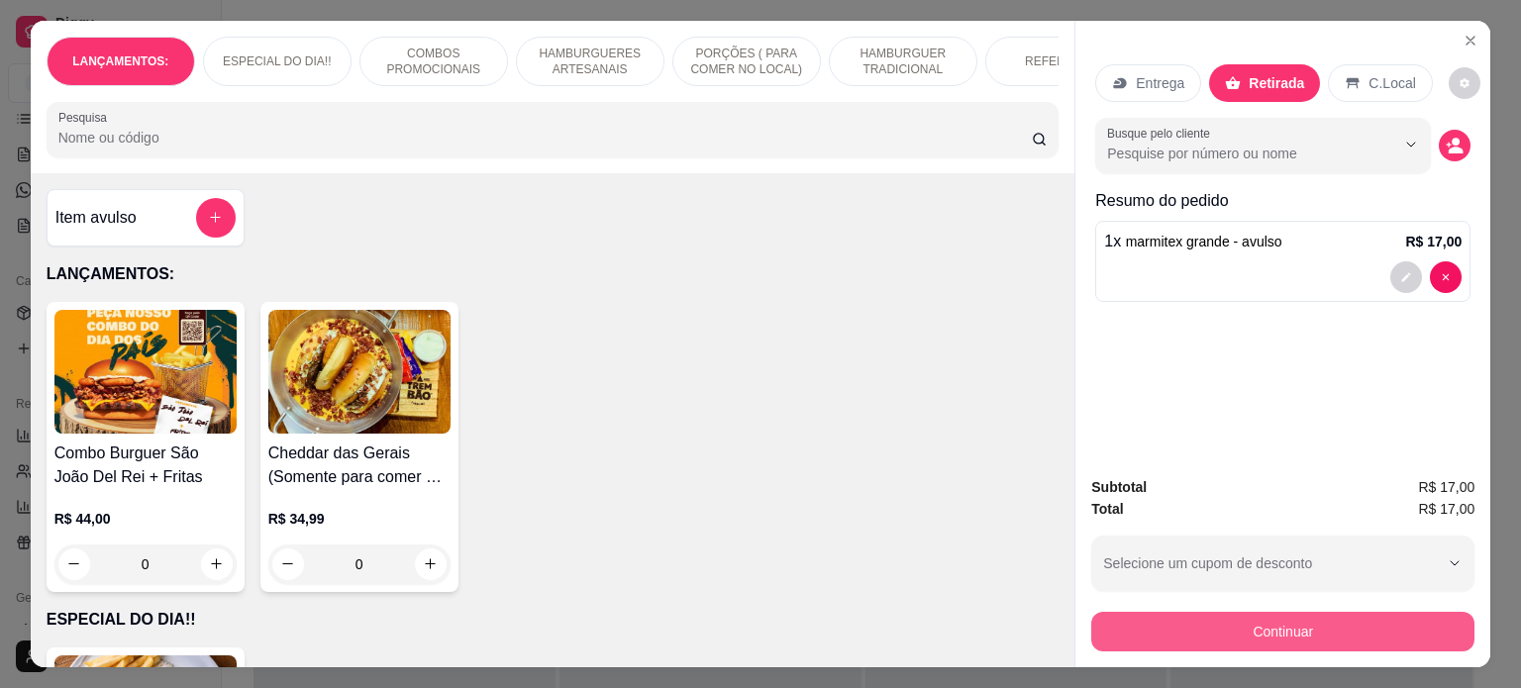
click at [1215, 618] on button "Continuar" at bounding box center [1282, 632] width 383 height 40
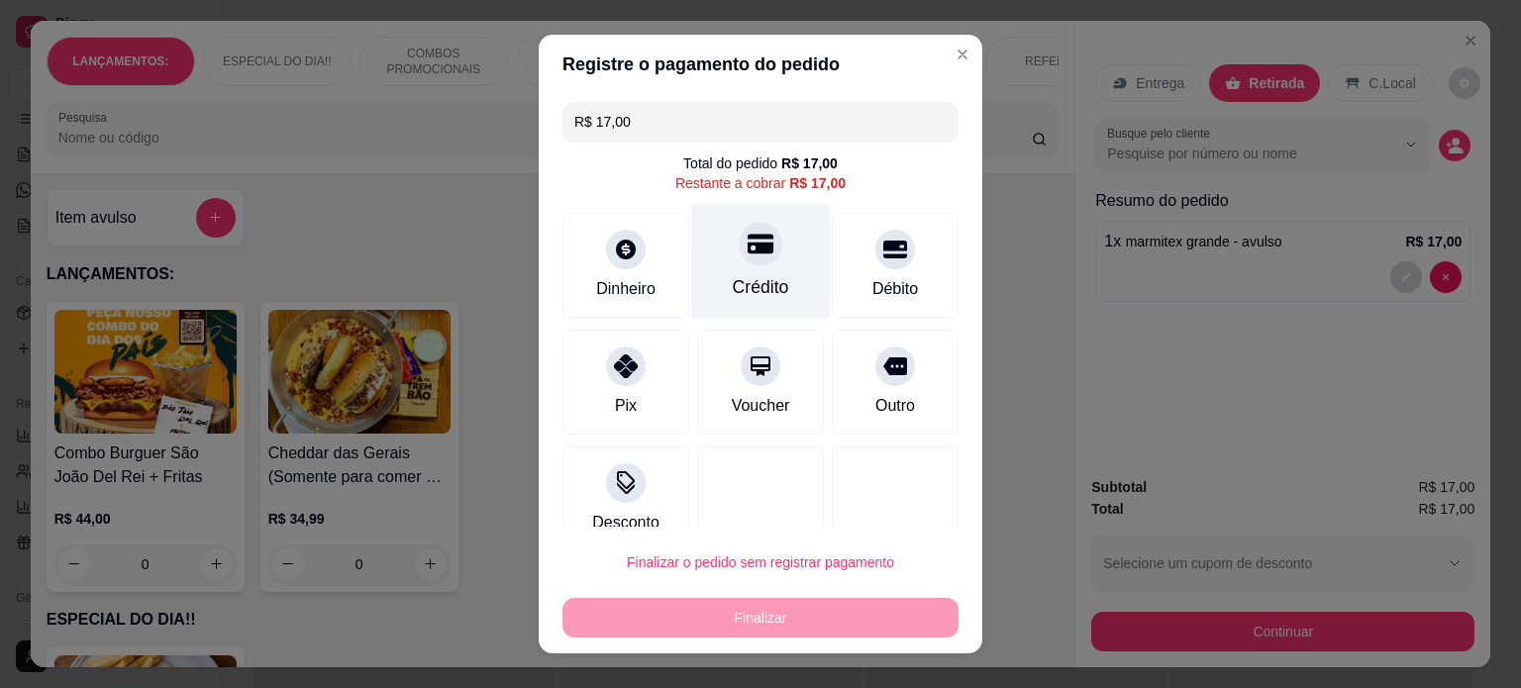
click at [741, 278] on div "Crédito" at bounding box center [761, 287] width 56 height 26
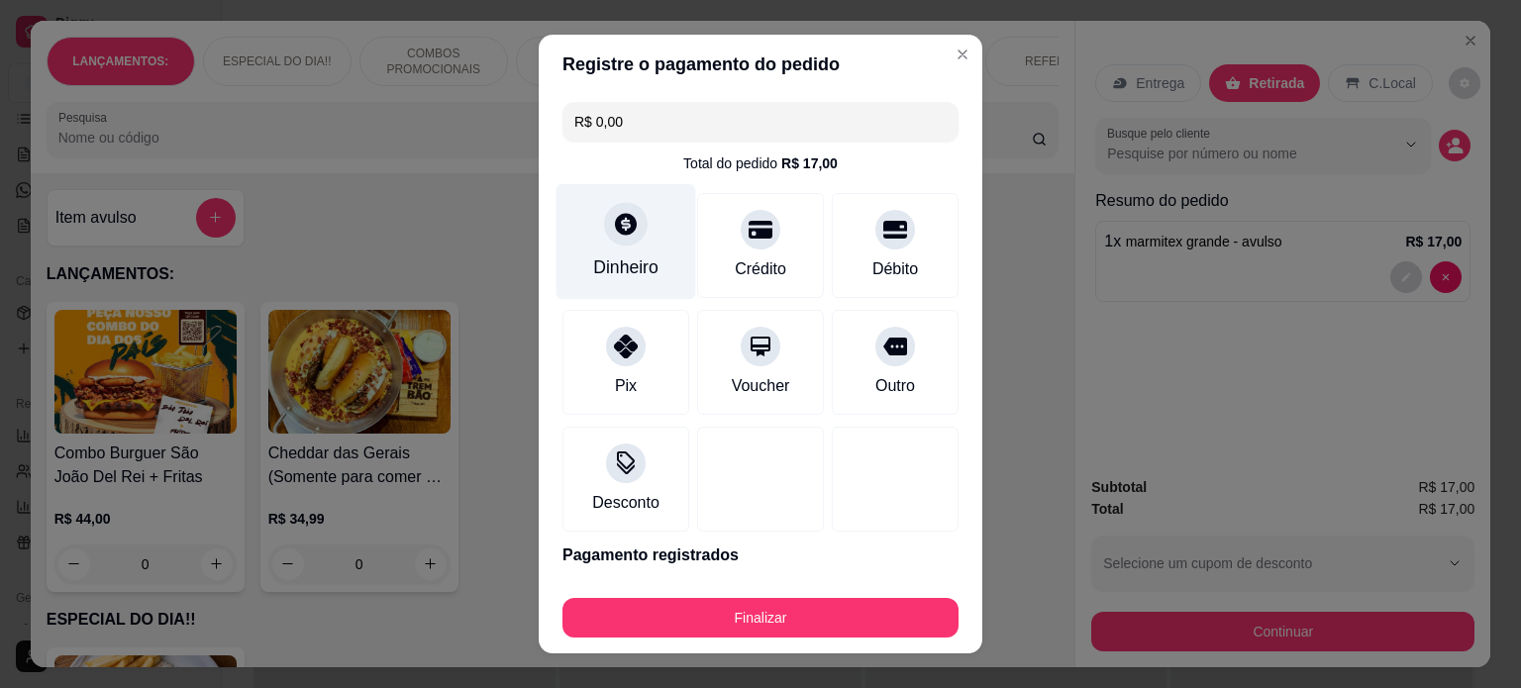
click at [644, 267] on div "Dinheiro" at bounding box center [625, 267] width 65 height 26
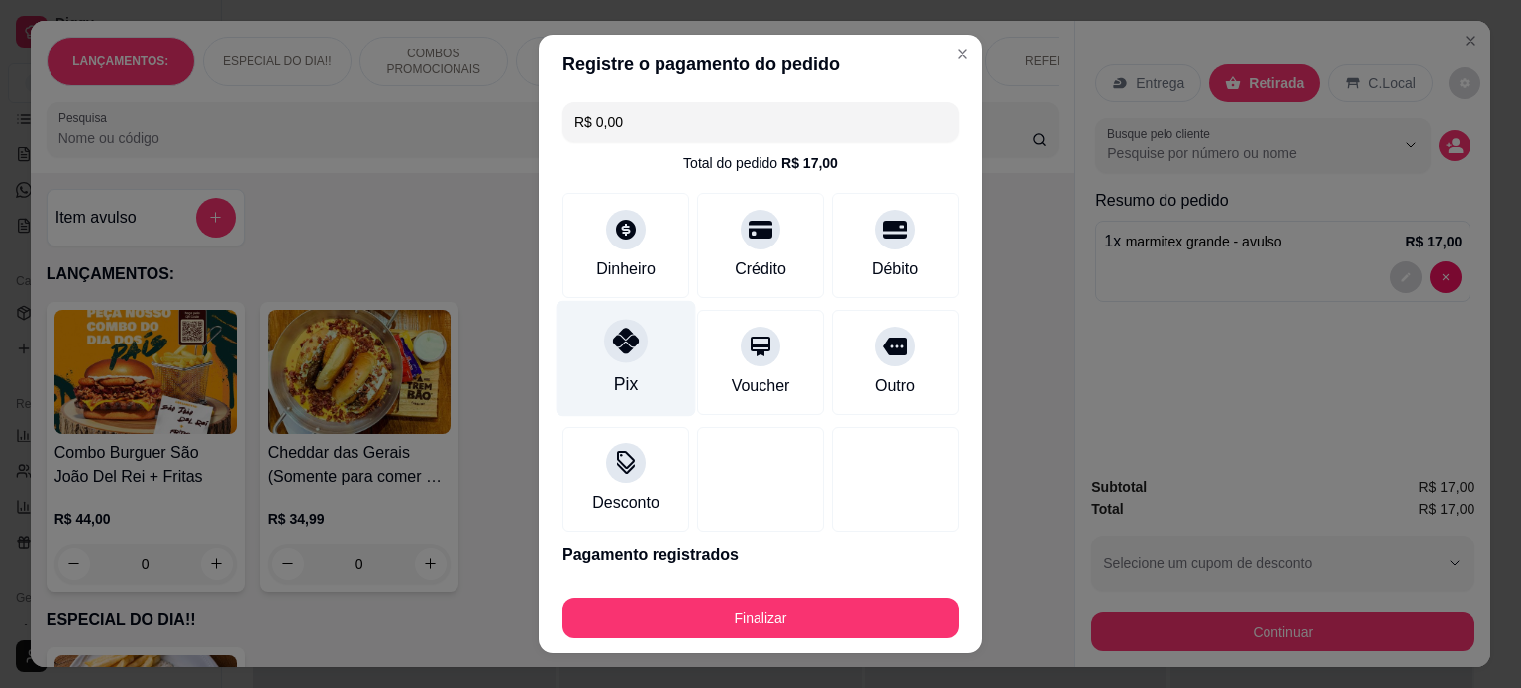
click at [614, 378] on div "Pix" at bounding box center [626, 384] width 24 height 26
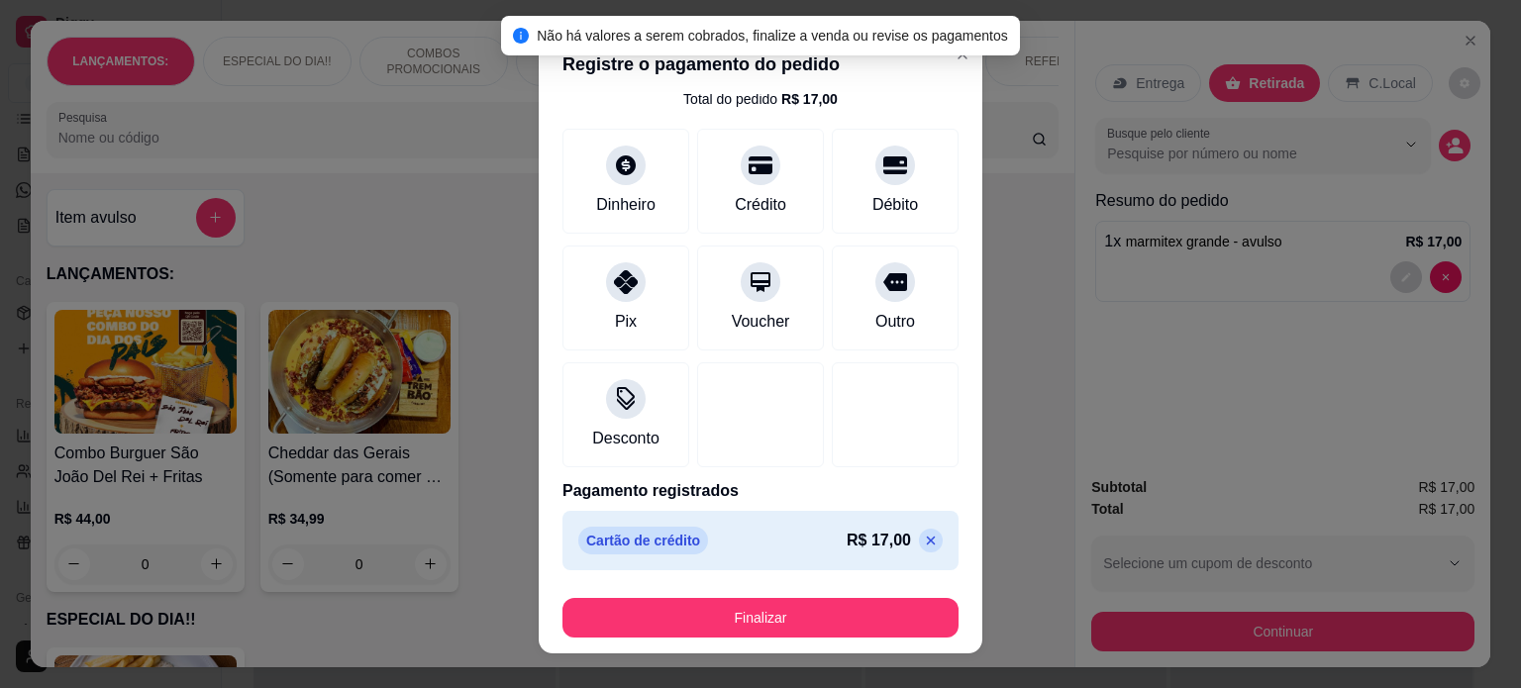
click at [923, 543] on icon at bounding box center [931, 541] width 16 height 16
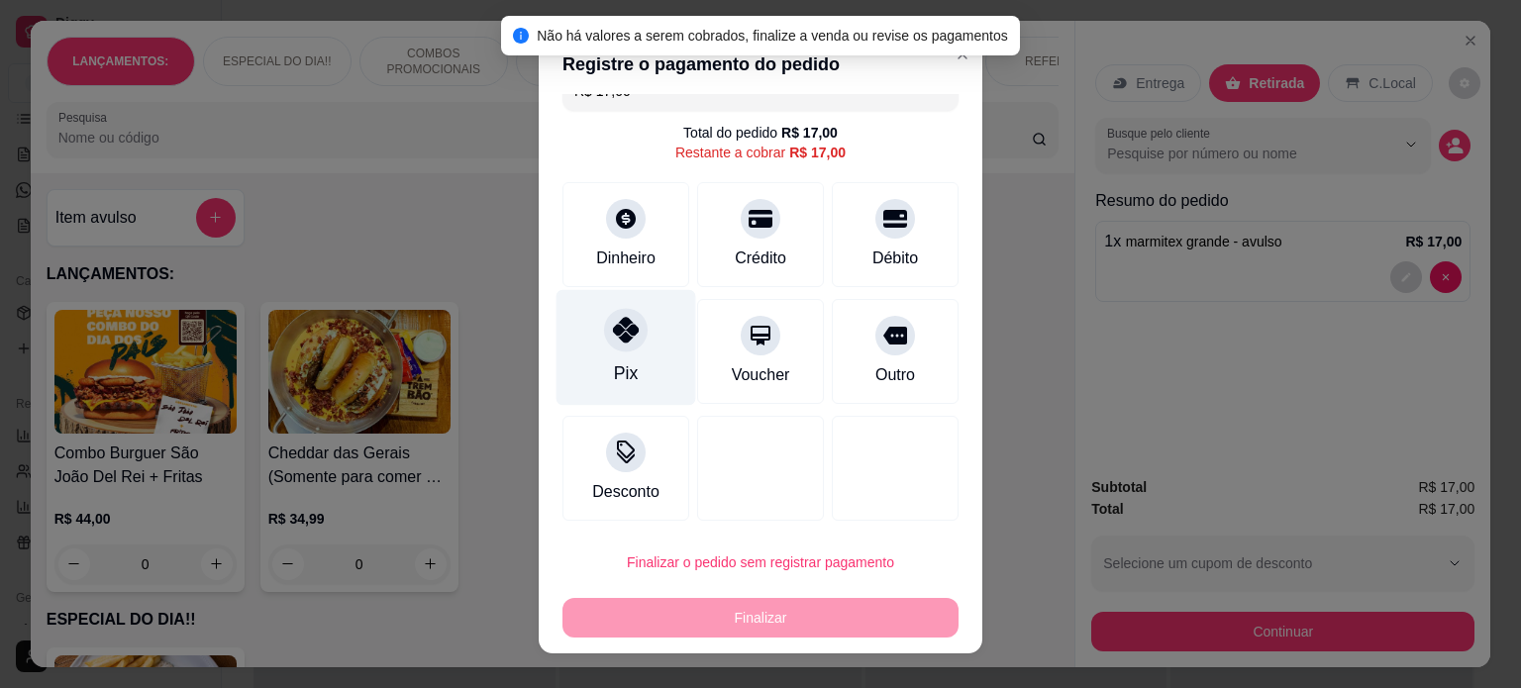
click at [614, 368] on div "Pix" at bounding box center [626, 373] width 24 height 26
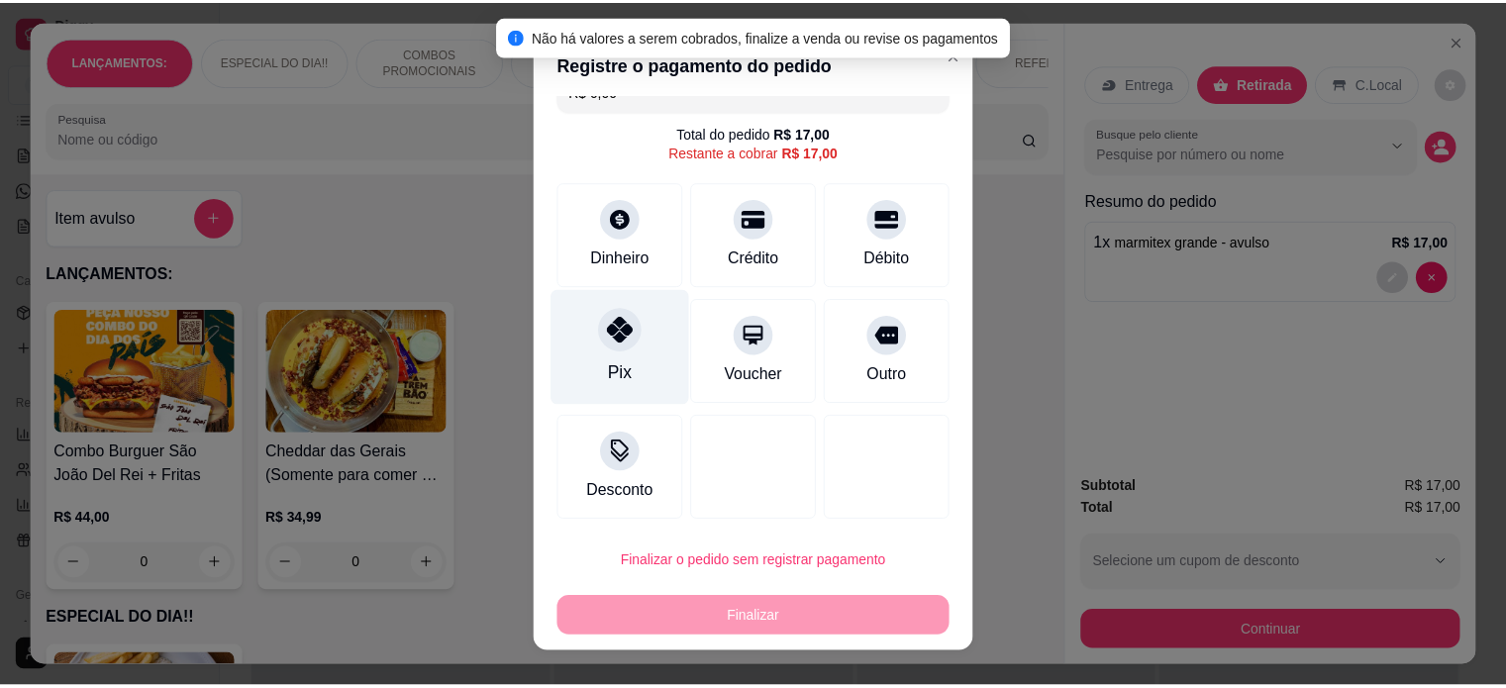
scroll to position [64, 0]
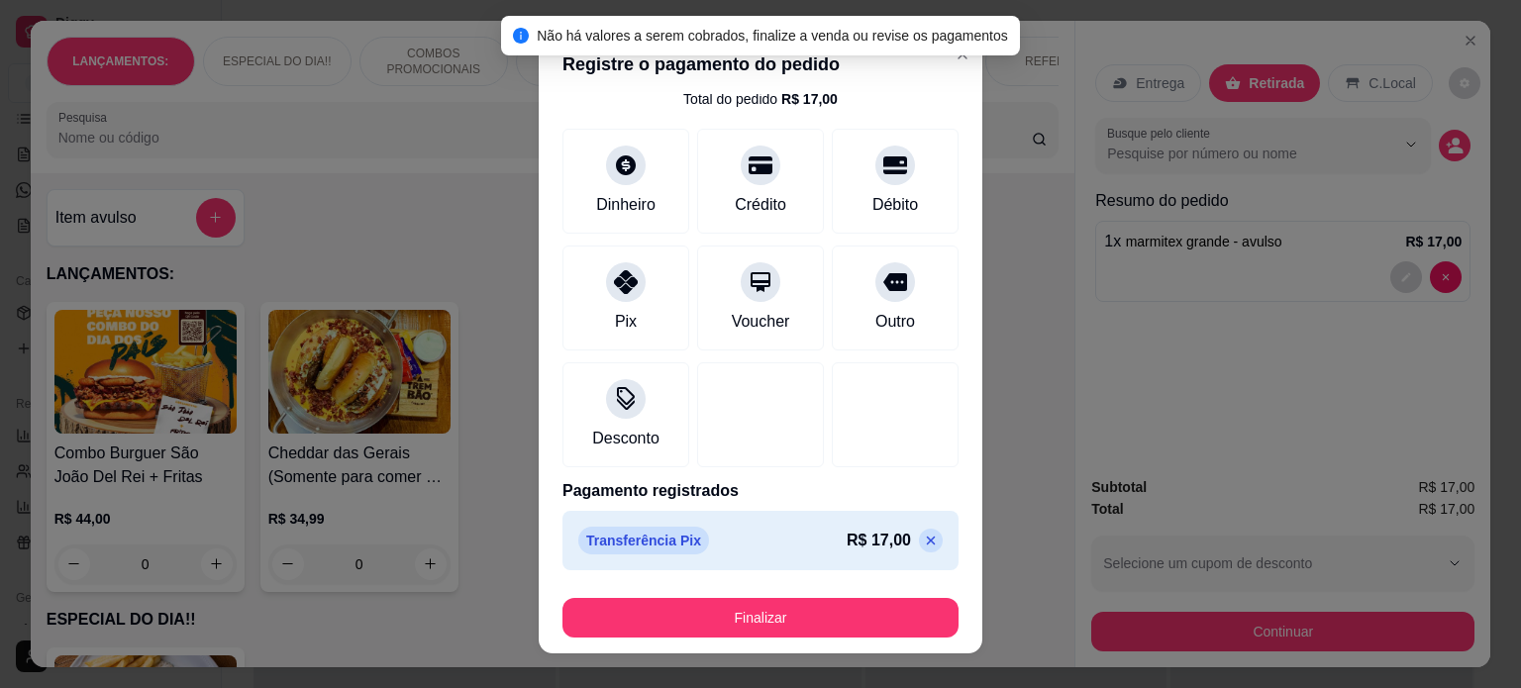
click at [705, 592] on div "Finalizar" at bounding box center [760, 614] width 396 height 48
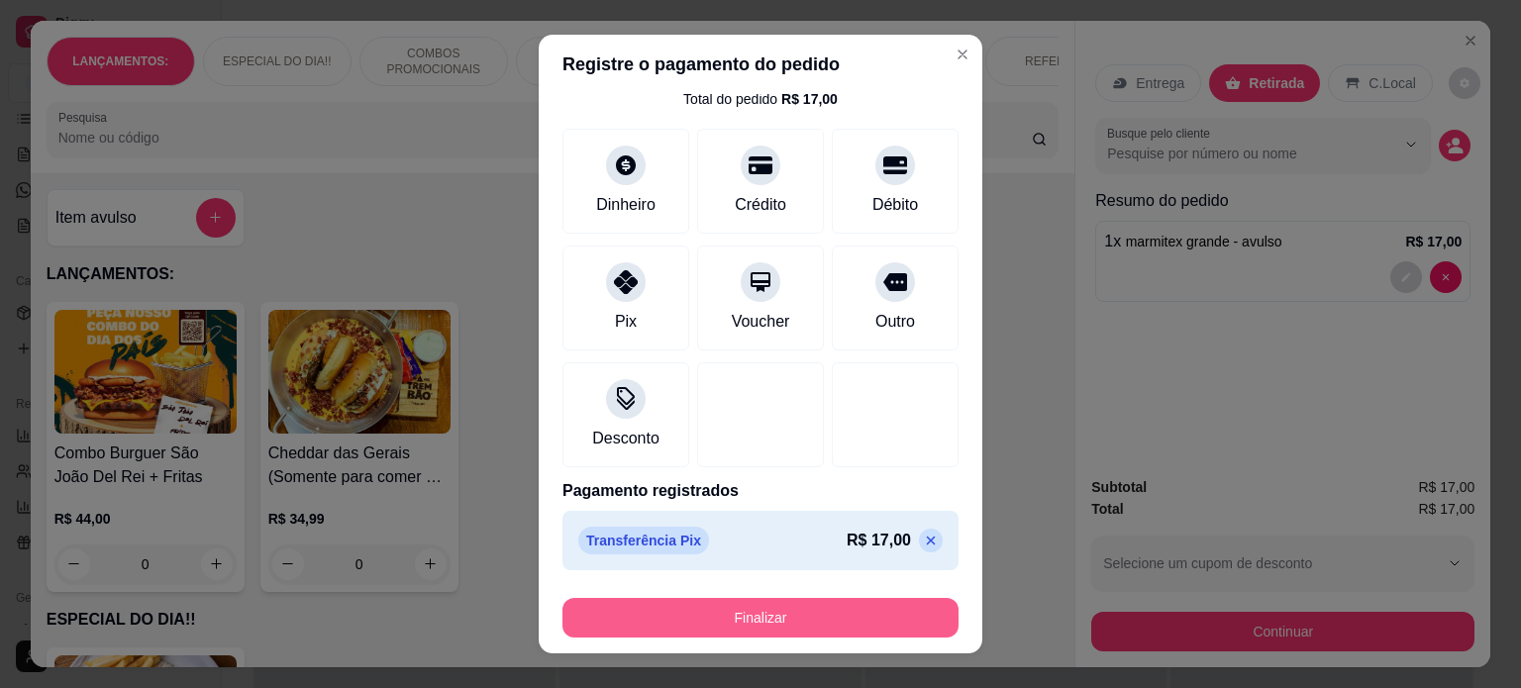
click at [694, 621] on button "Finalizar" at bounding box center [760, 618] width 396 height 40
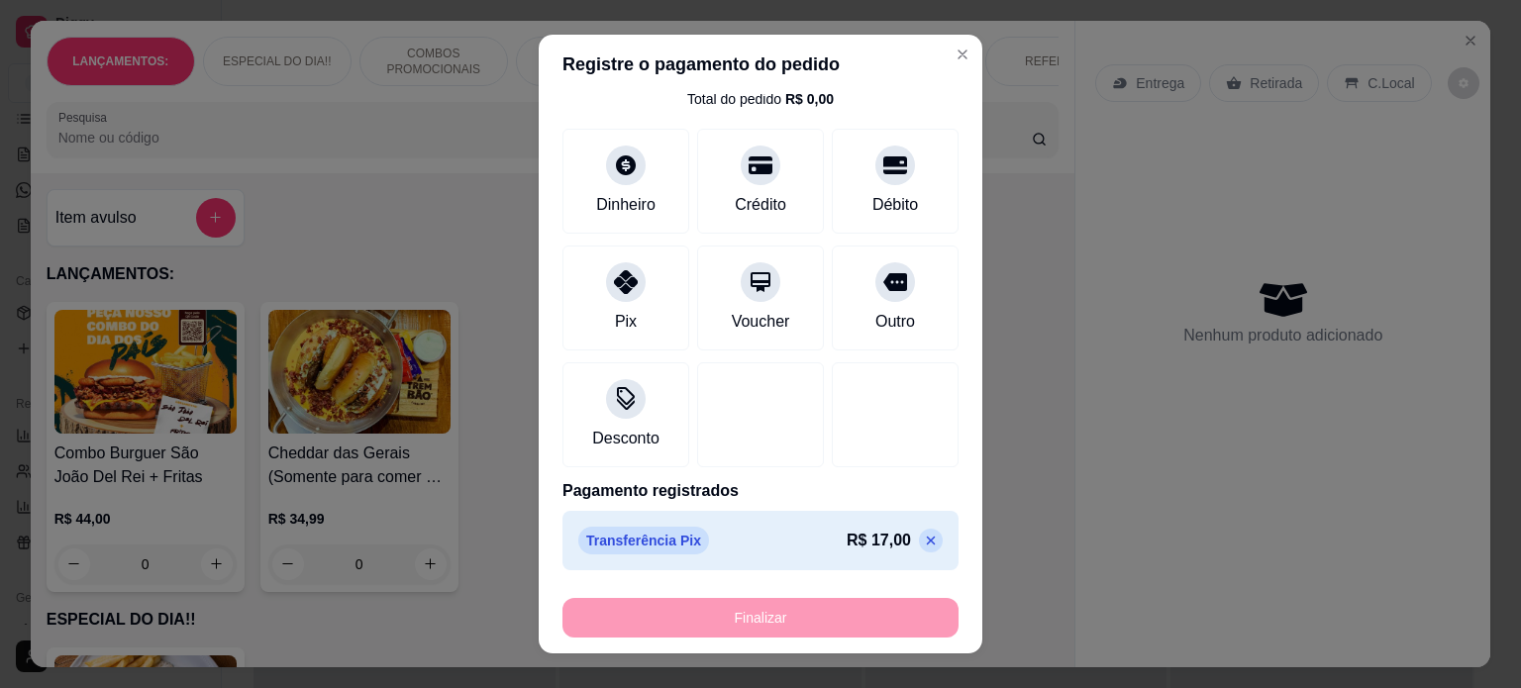
type input "-R$ 17,00"
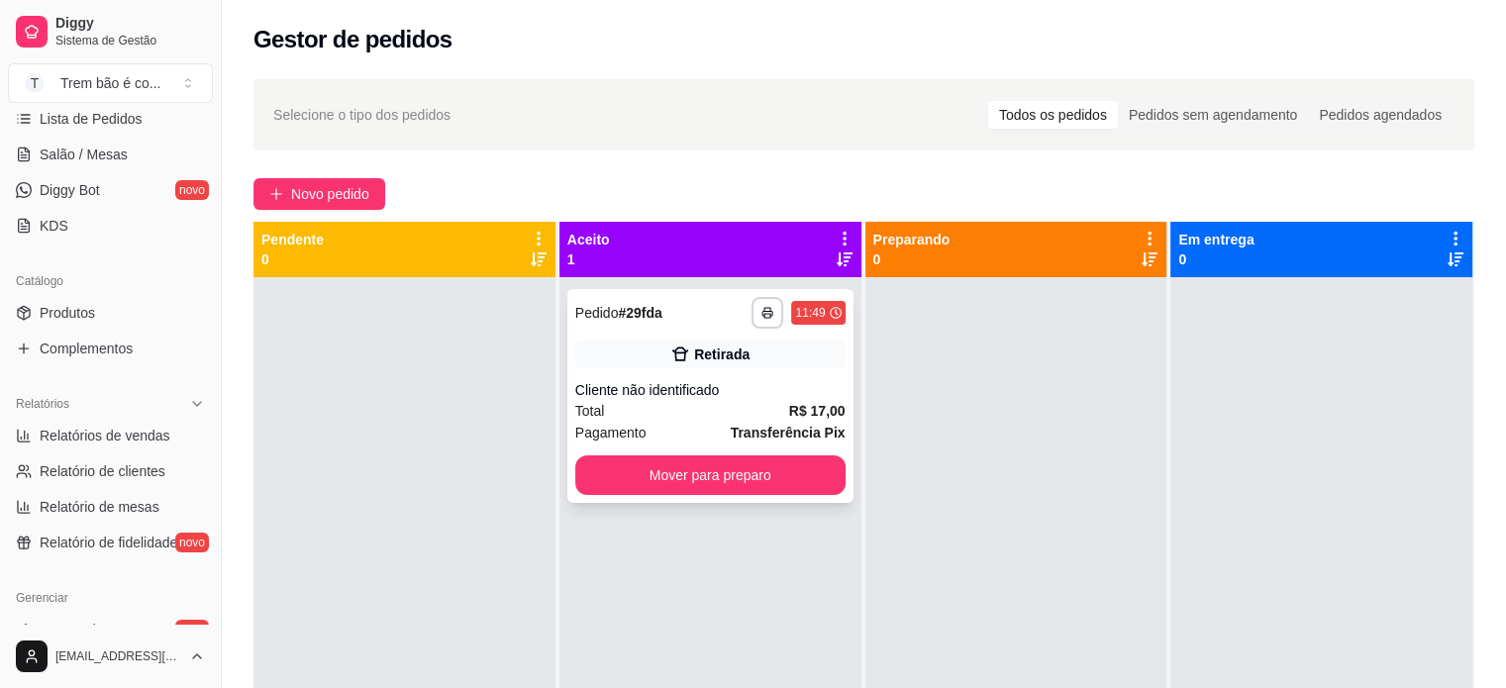
click at [709, 407] on div "Total R$ 17,00" at bounding box center [710, 411] width 270 height 22
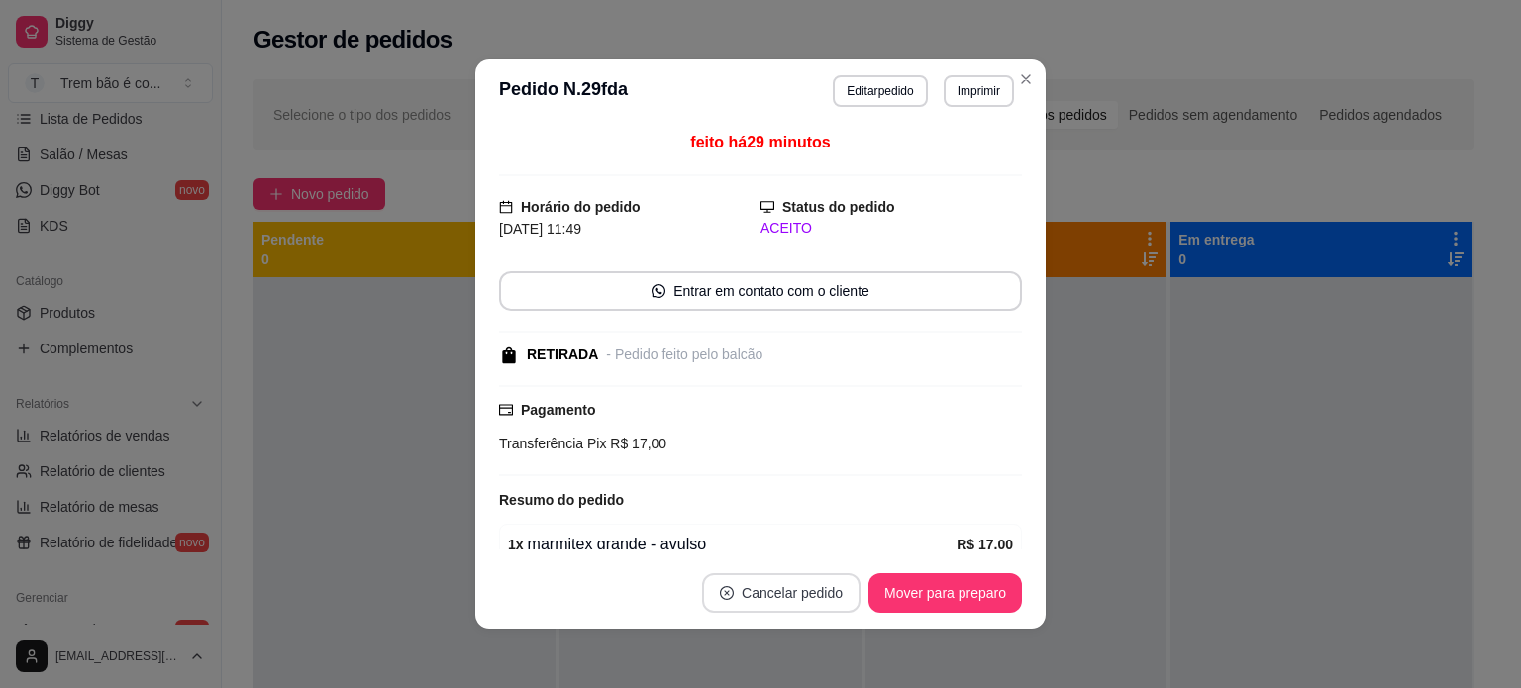
click at [814, 601] on button "Cancelar pedido" at bounding box center [781, 593] width 158 height 40
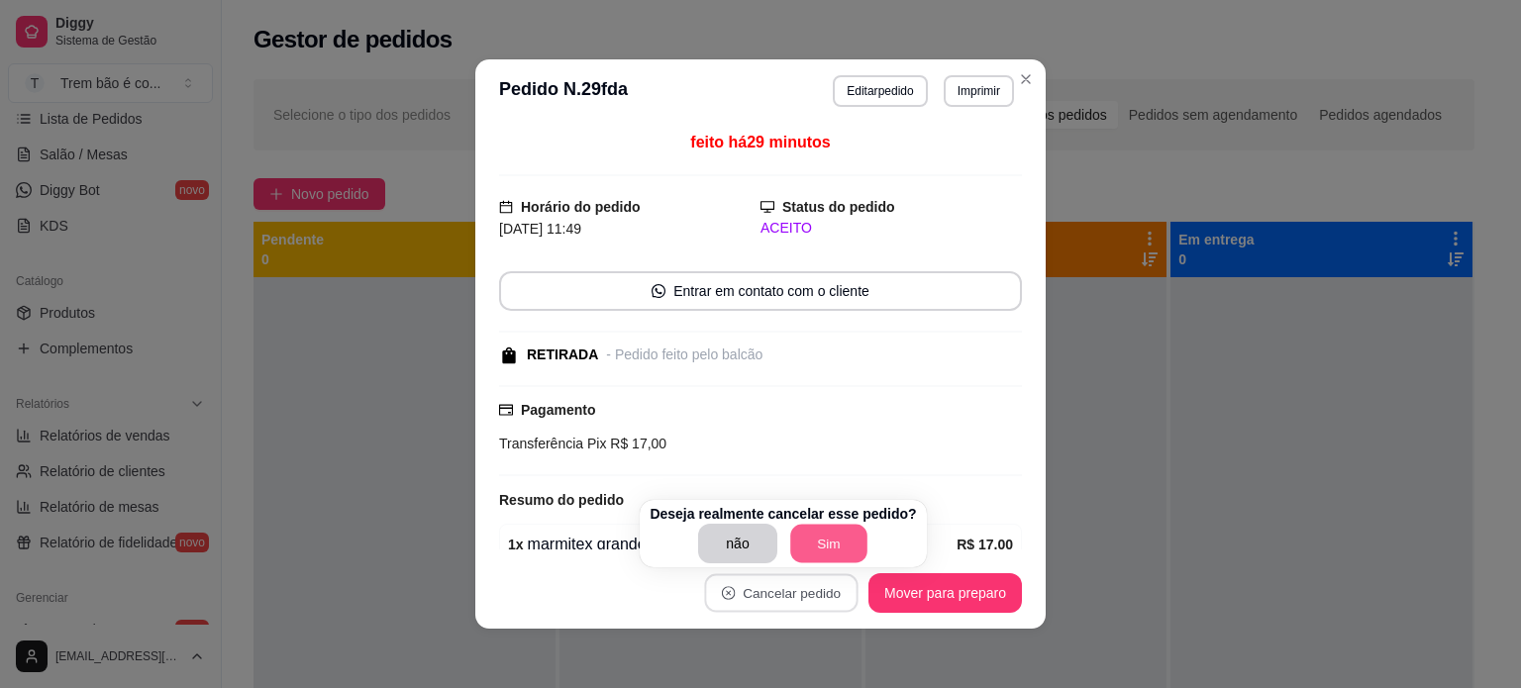
click at [806, 553] on button "Sim" at bounding box center [828, 544] width 77 height 39
